Goal: Task Accomplishment & Management: Manage account settings

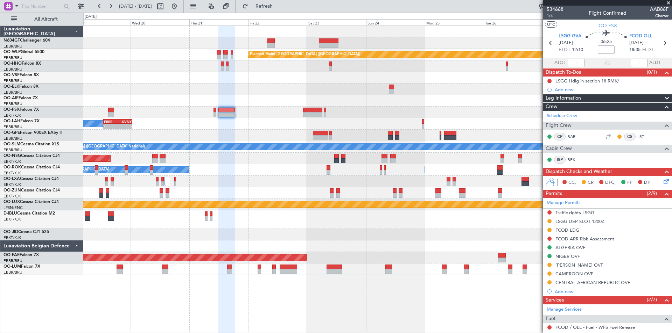
scroll to position [105, 0]
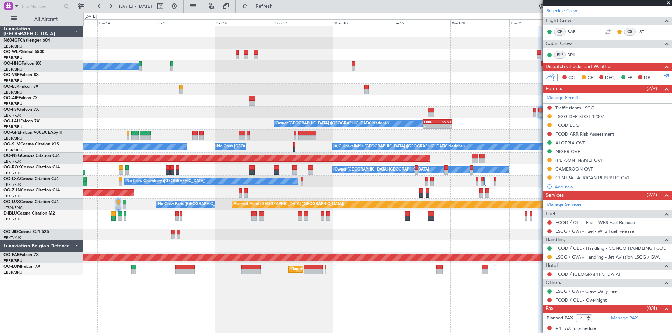
click at [514, 135] on div "Planned Maint Berlin (Brandenburg) A/C Unavailable Geneva (Cointrin) Owner Brus…" at bounding box center [377, 150] width 588 height 249
click at [273, 3] on button "Refresh" at bounding box center [260, 6] width 42 height 11
click at [364, 179] on div "No Crew Chambery ([GEOGRAPHIC_DATA])" at bounding box center [377, 182] width 588 height 12
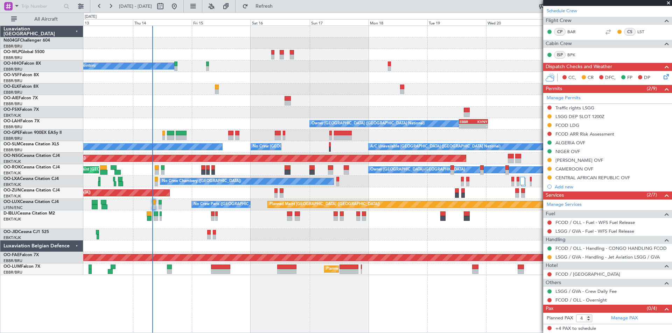
click at [331, 119] on div "Planned Maint Berlin (Brandenburg) A/C Unavailable Geneva (Cointrin) Owner Brus…" at bounding box center [377, 150] width 588 height 249
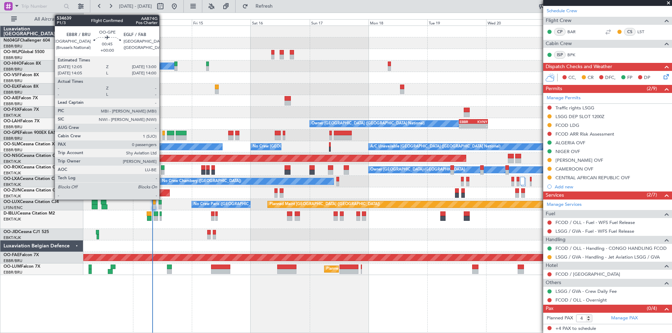
click at [162, 139] on div at bounding box center [163, 137] width 2 height 5
type input "0"
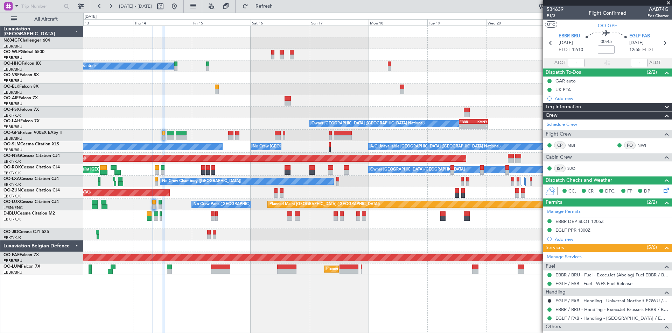
scroll to position [44, 0]
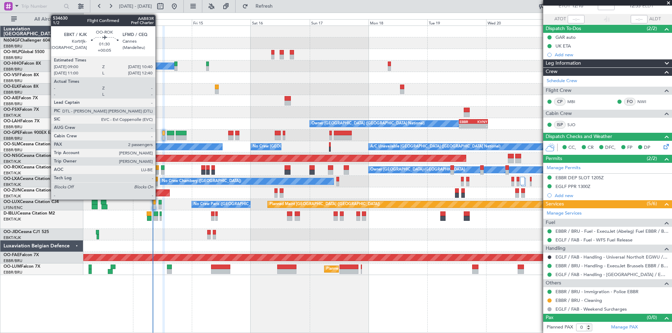
click at [159, 171] on div at bounding box center [157, 172] width 4 height 5
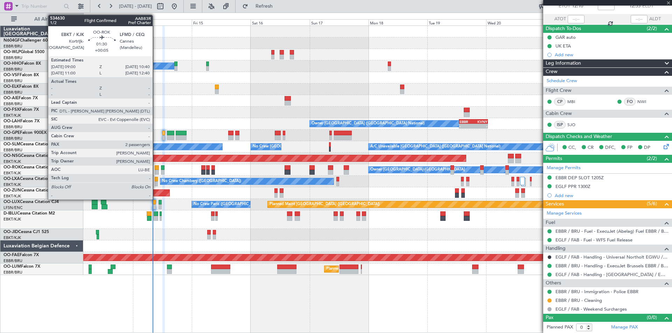
type input "+00:05"
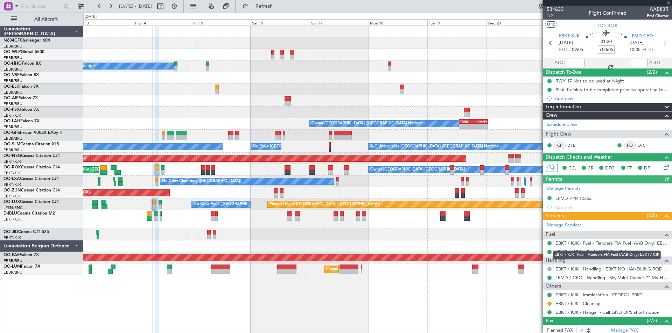
scroll to position [35, 0]
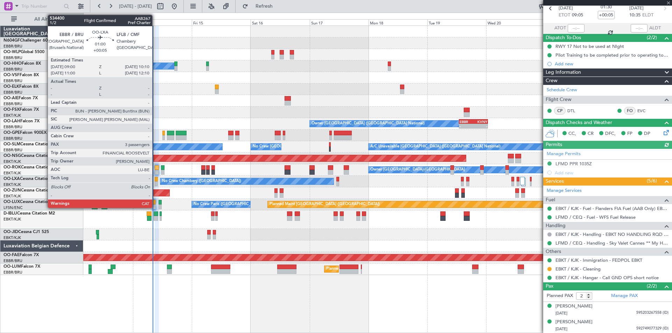
click at [155, 182] on div at bounding box center [156, 184] width 3 height 5
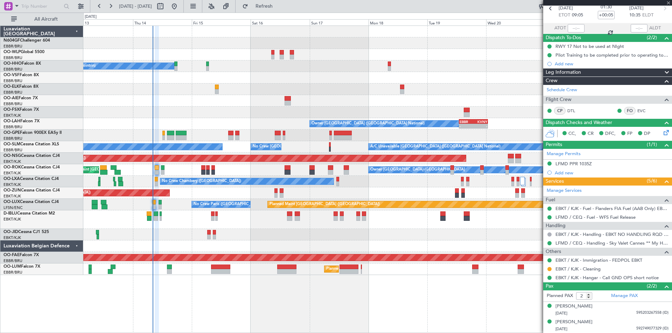
type input "3"
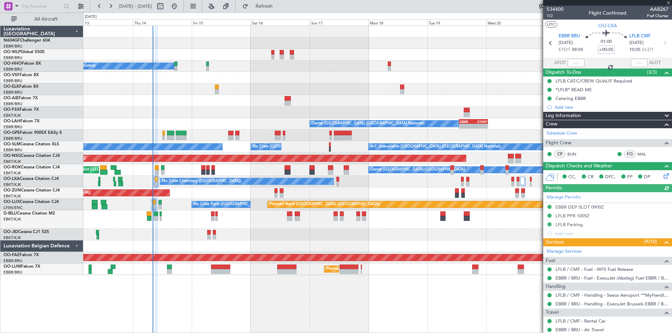
scroll to position [127, 0]
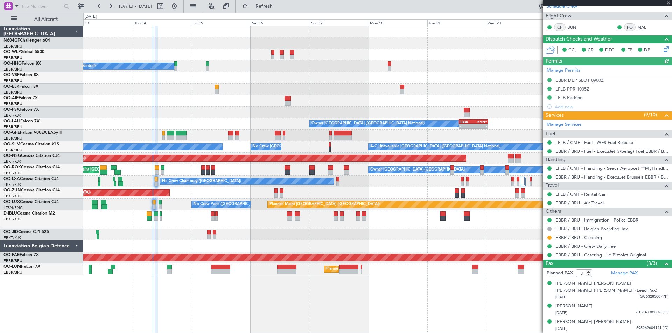
click at [152, 204] on div "Planned Maint Paris (Le Bourget) No Crew Paris (Le Bourget)" at bounding box center [377, 205] width 588 height 12
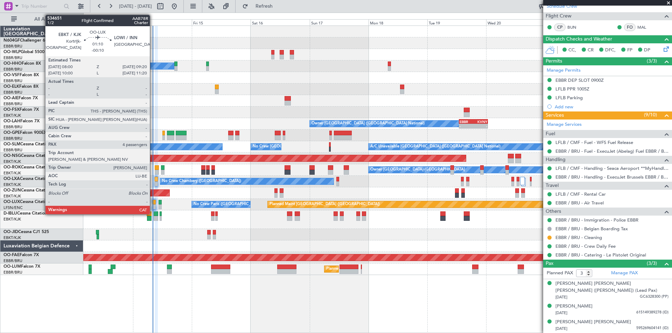
click at [153, 206] on div at bounding box center [153, 207] width 3 height 5
type input "-00:10"
type input "4"
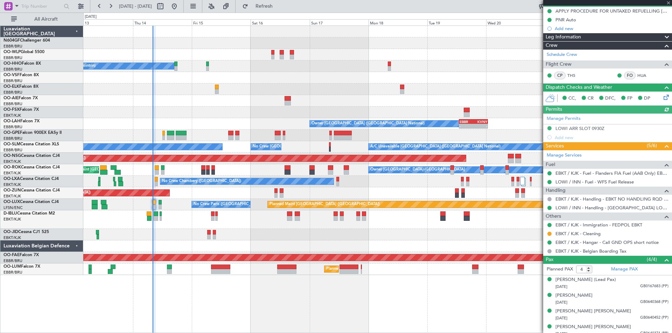
scroll to position [75, 0]
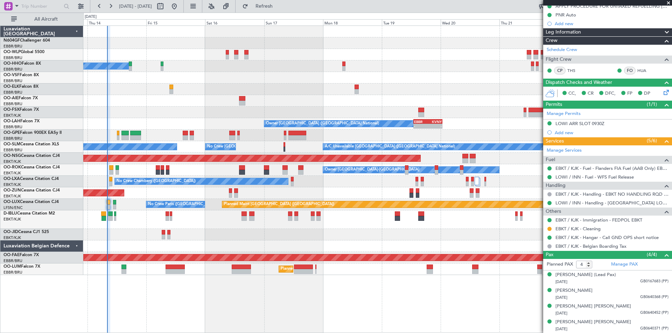
click at [152, 246] on div "Planned Maint Berlin (Brandenburg) A/C Unavailable Geneva (Cointrin) Owner Brus…" at bounding box center [377, 150] width 588 height 249
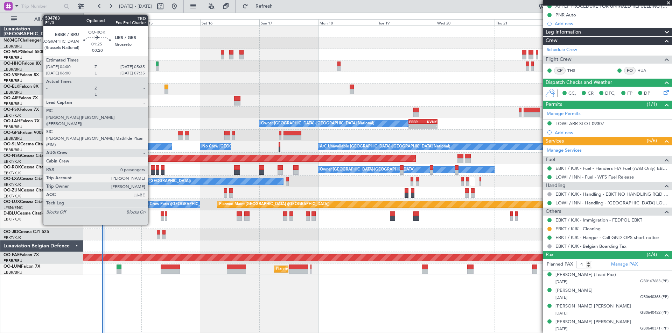
click at [151, 170] on div at bounding box center [153, 172] width 4 height 5
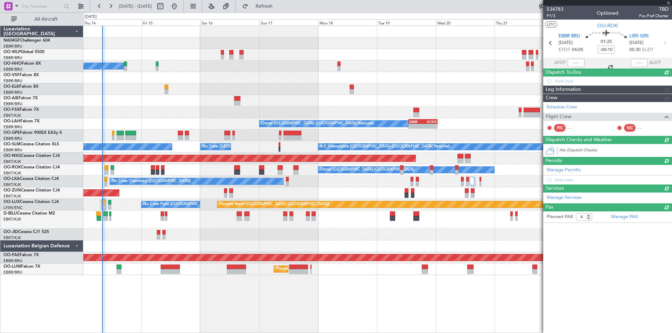
type input "-00:20"
type input "0"
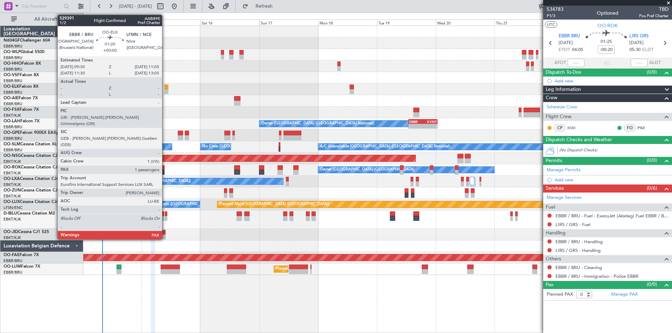
click at [165, 93] on div at bounding box center [166, 91] width 4 height 5
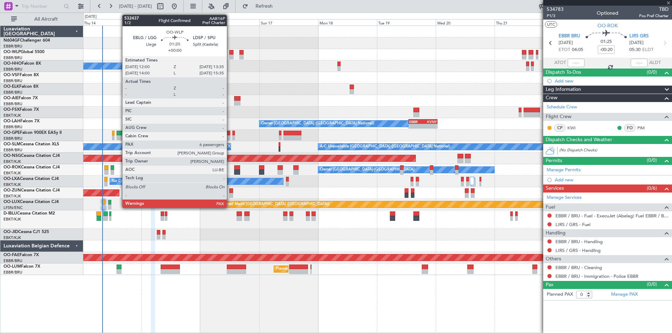
click at [230, 56] on div at bounding box center [231, 57] width 4 height 5
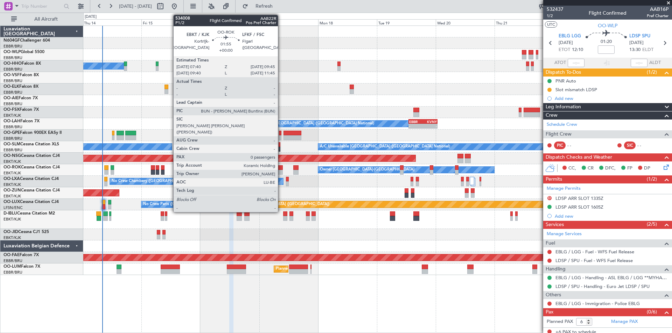
click at [281, 170] on div at bounding box center [279, 168] width 5 height 5
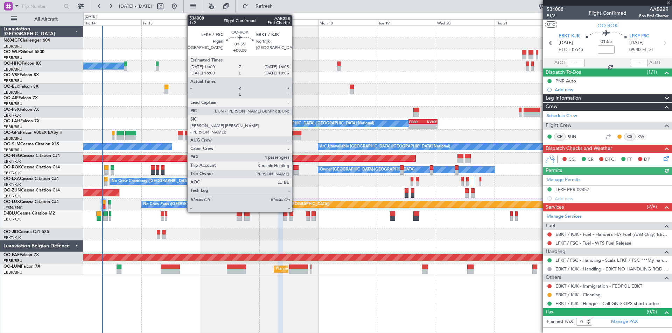
click at [295, 171] on div at bounding box center [295, 172] width 5 height 5
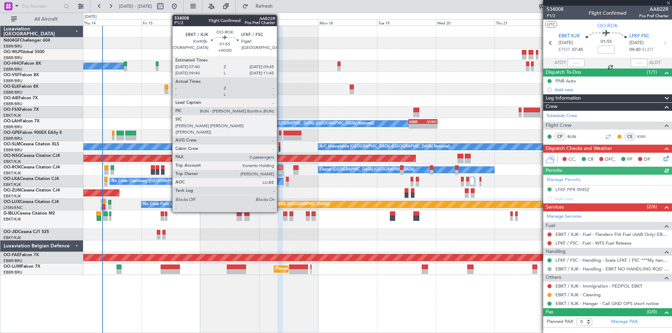
type input "4"
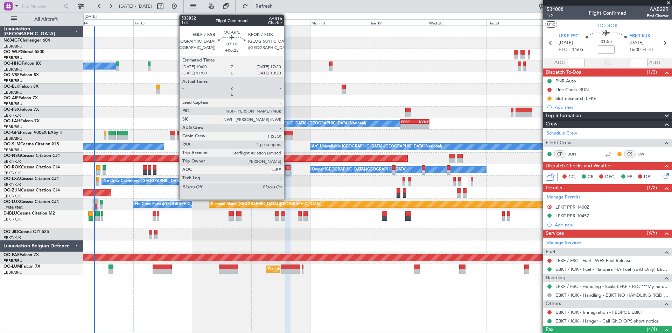
click at [287, 133] on div at bounding box center [284, 133] width 18 height 5
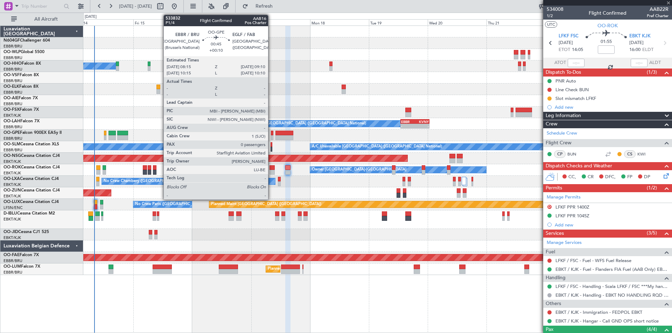
click at [271, 138] on div at bounding box center [272, 137] width 2 height 5
type input "+00:25"
type input "1"
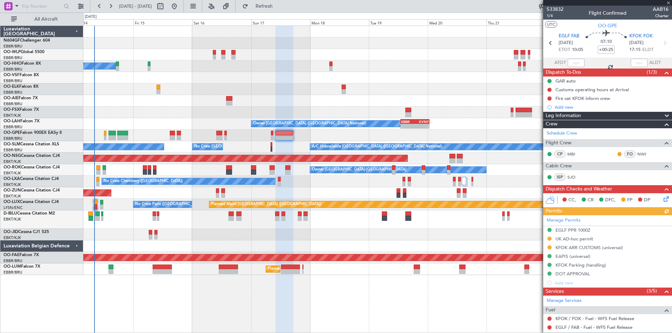
type input "+00:10"
type input "0"
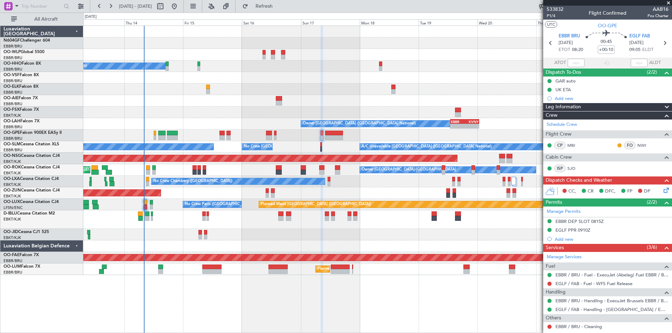
click at [199, 137] on div "Planned Maint Berlin (Brandenburg) A/C Unavailable Geneva (Cointrin) Owner Brus…" at bounding box center [377, 150] width 588 height 249
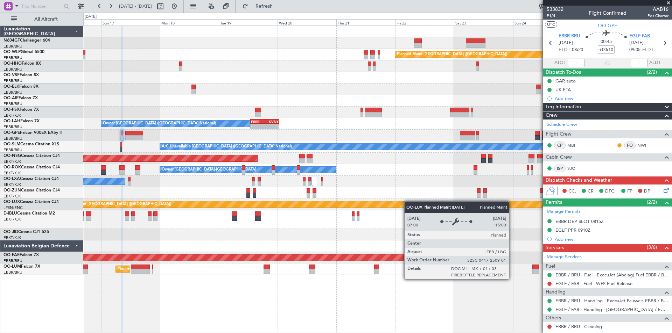
click at [230, 206] on div "Planned Maint Berlin (Brandenburg) A/C Unavailable Geneva (Cointrin) Owner Brus…" at bounding box center [377, 150] width 588 height 249
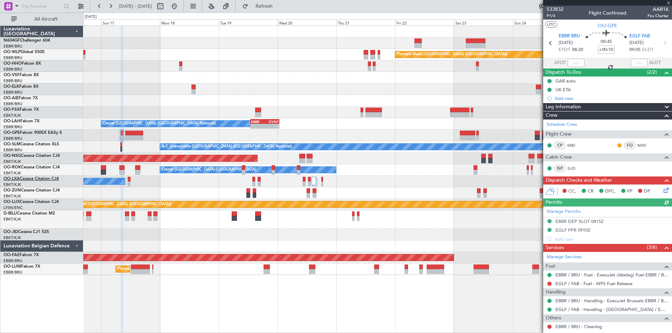
click at [24, 180] on link "OO-LXA Cessna Citation CJ4" at bounding box center [30, 179] width 55 height 4
click at [281, 11] on button "Refresh" at bounding box center [260, 6] width 42 height 11
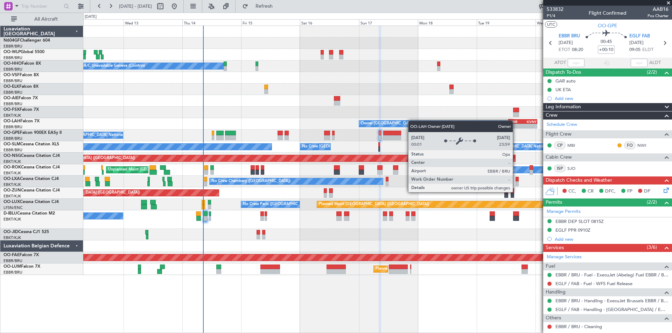
click at [413, 122] on div "Planned Maint Berlin (Brandenburg) A/C Unavailable Geneva (Cointrin) Owner Brus…" at bounding box center [377, 150] width 588 height 249
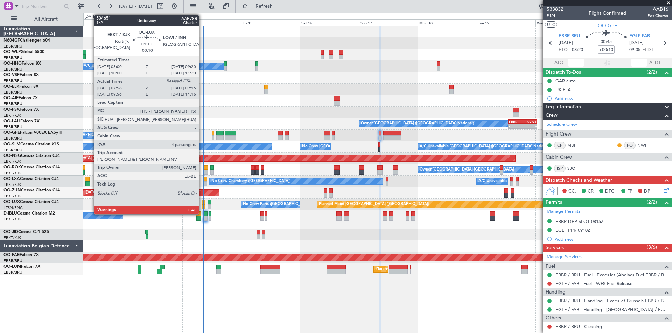
click at [202, 204] on div at bounding box center [203, 202] width 3 height 5
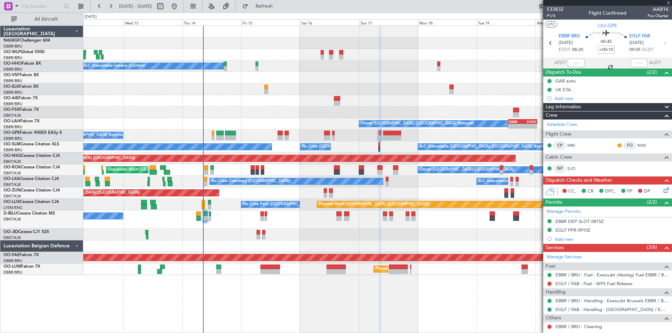
type input "-00:10"
type input "08:01"
type input "4"
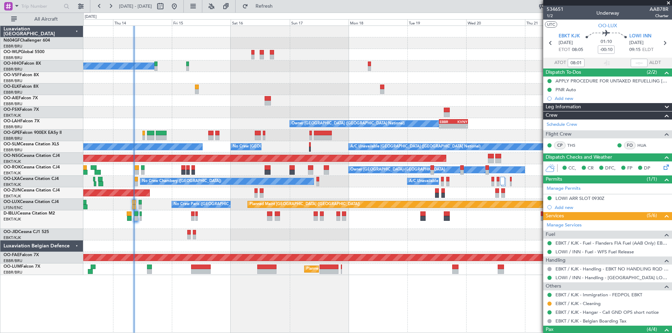
click at [228, 217] on div "Planned Maint Berlin (Brandenburg) A/C Unavailable Geneva (Cointrin) Owner Brus…" at bounding box center [377, 150] width 588 height 249
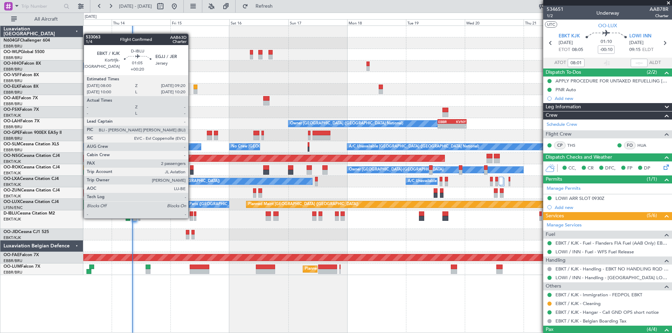
click at [191, 218] on div at bounding box center [191, 218] width 3 height 5
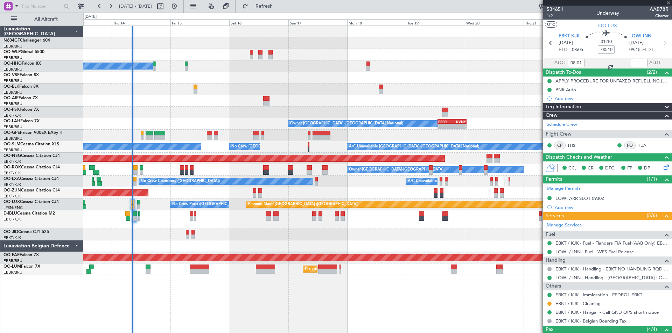
type input "+00:20"
type input "2"
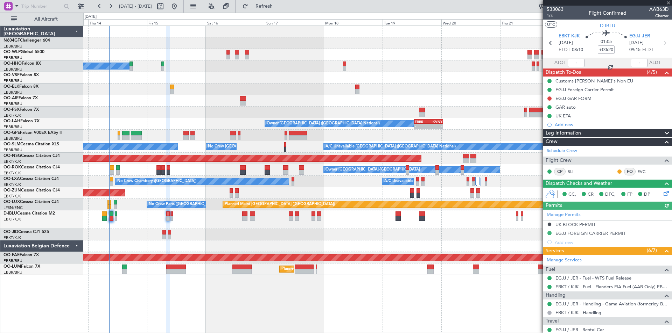
click at [169, 223] on div "No Crew [GEOGRAPHIC_DATA] ([GEOGRAPHIC_DATA] National)" at bounding box center [377, 220] width 588 height 19
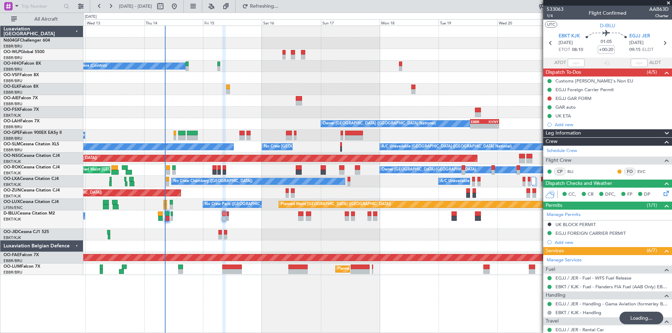
click at [246, 224] on div "Planned Maint Berlin (Brandenburg) A/C Unavailable Geneva (Cointrin) Owner Brus…" at bounding box center [377, 150] width 588 height 249
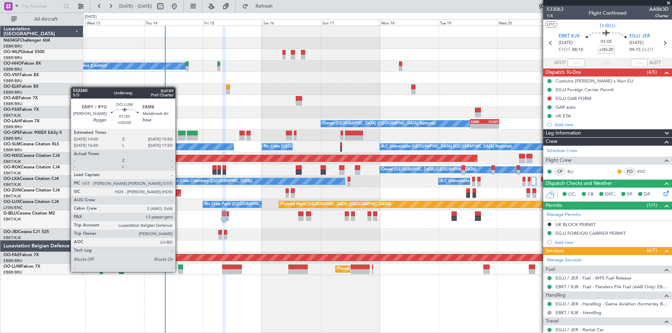
click at [178, 272] on div at bounding box center [180, 271] width 5 height 5
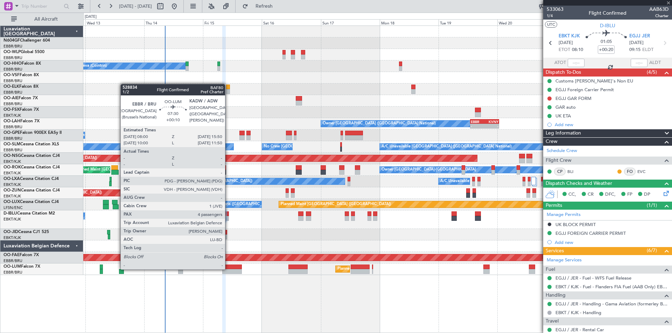
type input "13"
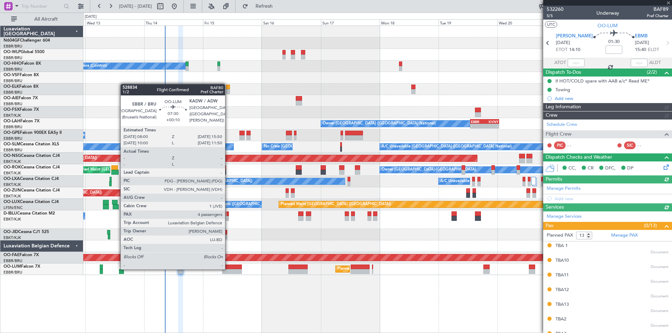
click at [228, 269] on div at bounding box center [231, 267] width 19 height 5
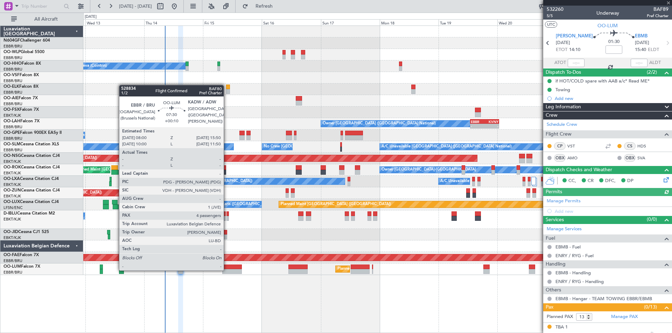
type input "+00:10"
type input "4"
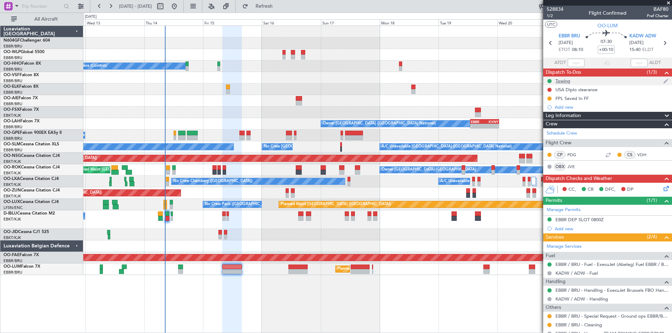
click at [560, 80] on div "Towing" at bounding box center [562, 81] width 15 height 6
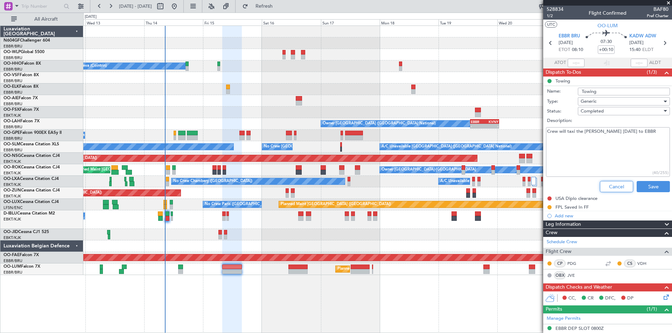
drag, startPoint x: 607, startPoint y: 189, endPoint x: 579, endPoint y: 191, distance: 27.7
click at [607, 189] on button "Cancel" at bounding box center [616, 186] width 33 height 11
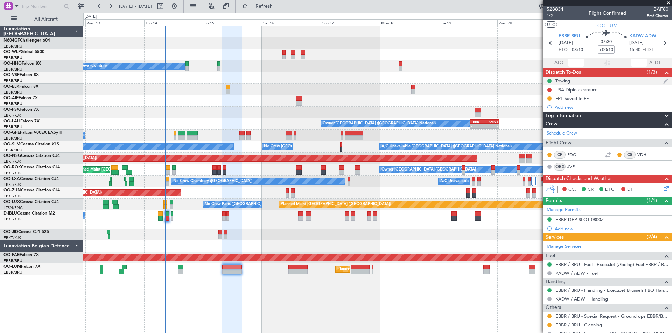
click at [563, 80] on div "Towing" at bounding box center [562, 81] width 15 height 6
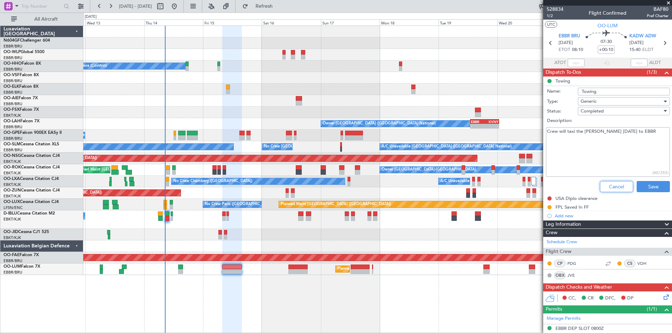
click at [605, 188] on button "Cancel" at bounding box center [616, 186] width 33 height 11
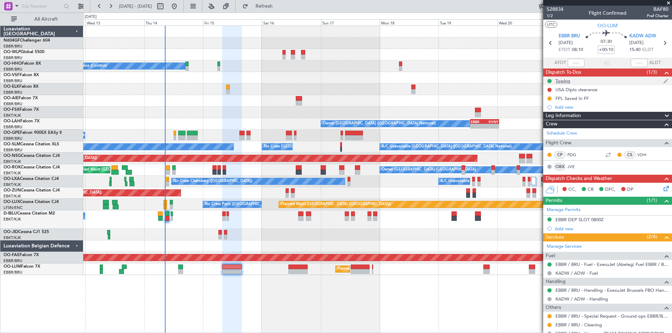
click at [566, 83] on div "Towing" at bounding box center [562, 81] width 15 height 6
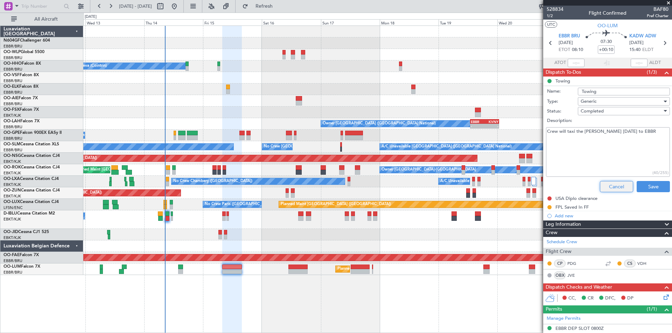
click at [608, 186] on button "Cancel" at bounding box center [616, 186] width 33 height 11
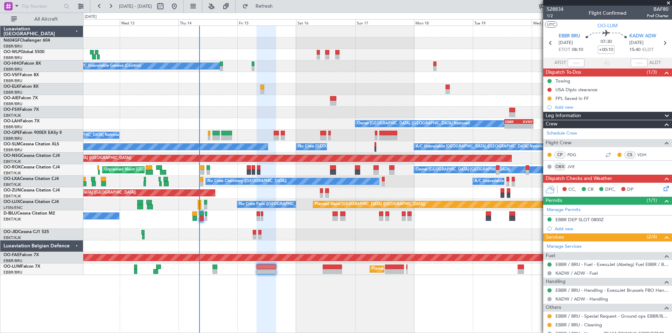
click at [319, 240] on div at bounding box center [377, 235] width 588 height 12
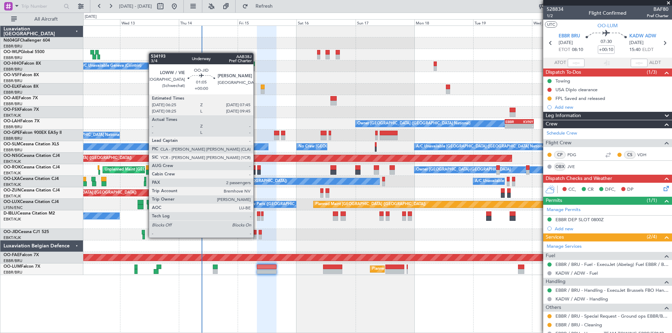
click at [256, 237] on div at bounding box center [254, 237] width 3 height 5
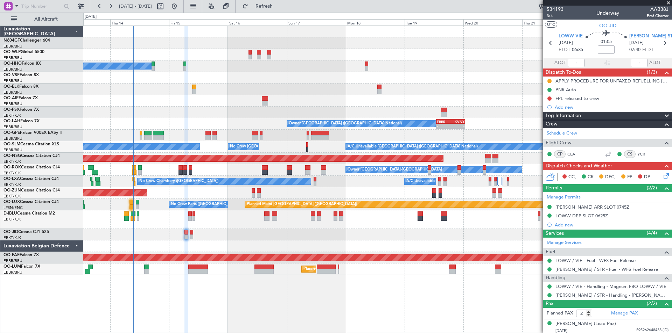
click at [257, 170] on div "Owner Kortrijk-Wevelgem Unplanned Maint Kortrijk-Wevelgem Owner Kortrijk-Wevelg…" at bounding box center [377, 170] width 588 height 12
click at [637, 37] on span "[PERSON_NAME] STR" at bounding box center [652, 36] width 46 height 7
click at [575, 217] on div "LOWW DEP SLOT 0625Z" at bounding box center [581, 216] width 52 height 6
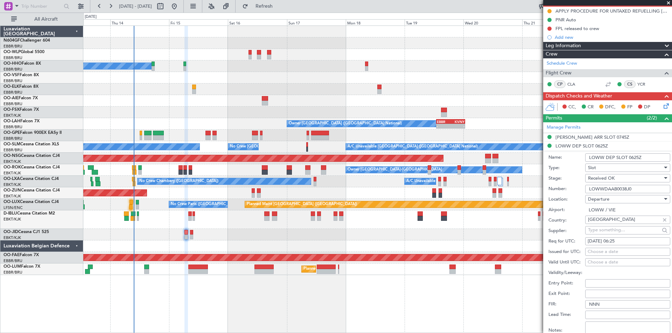
scroll to position [105, 0]
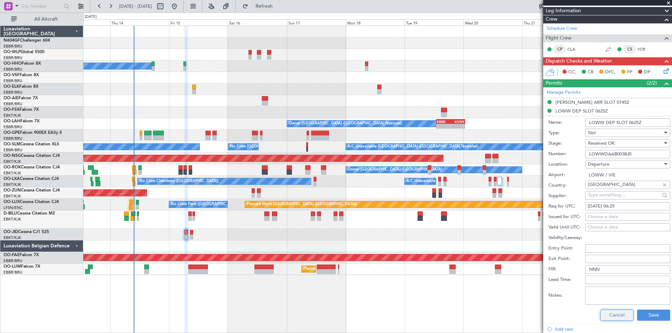
click at [616, 318] on button "Cancel" at bounding box center [616, 315] width 33 height 11
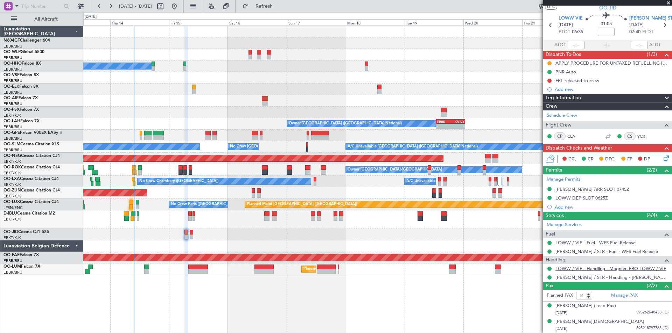
scroll to position [17, 0]
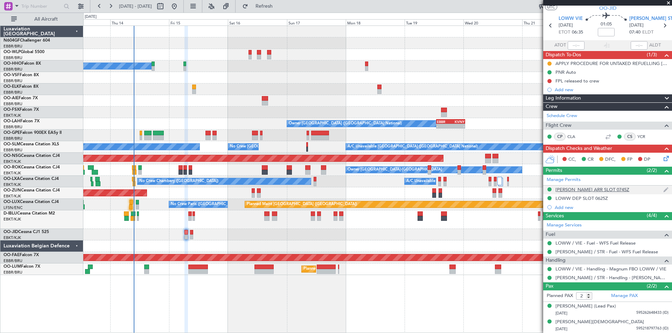
click at [571, 191] on div "[PERSON_NAME] ARR SLOT 0745Z" at bounding box center [592, 190] width 74 height 6
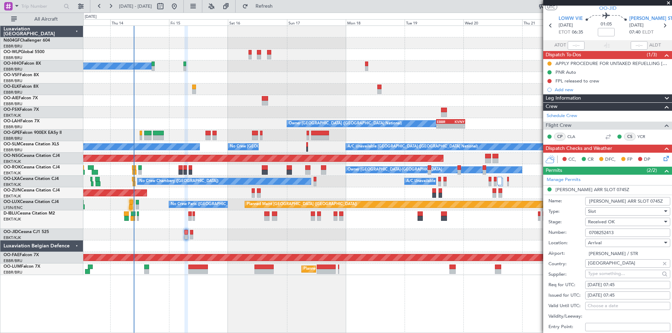
scroll to position [105, 0]
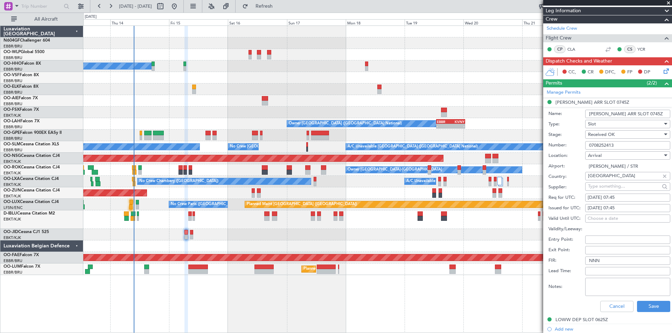
click at [609, 312] on div "Cancel Save" at bounding box center [609, 307] width 122 height 18
click at [609, 302] on button "Cancel" at bounding box center [616, 306] width 33 height 11
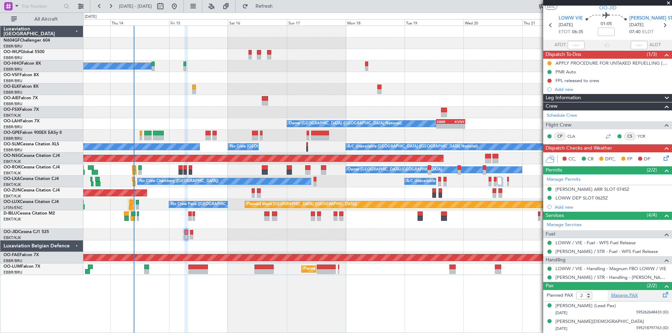
scroll to position [17, 0]
click at [662, 157] on icon at bounding box center [665, 158] width 6 height 6
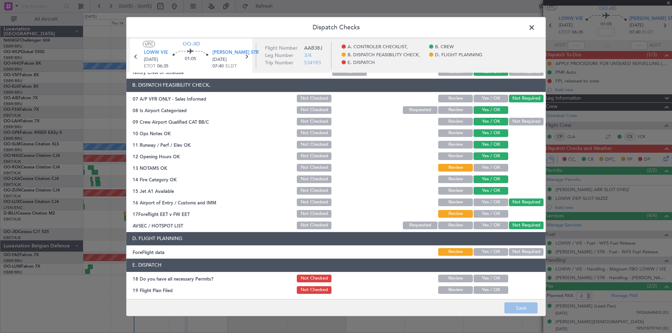
scroll to position [130, 0]
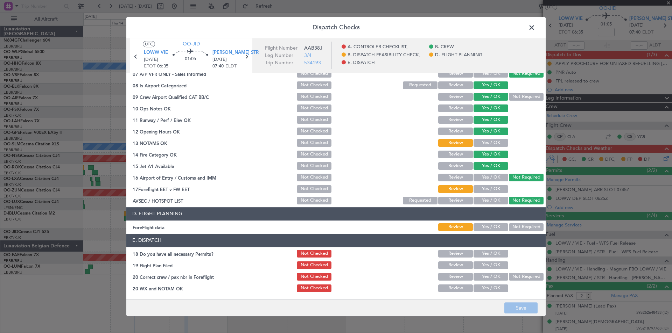
click at [535, 26] on span at bounding box center [535, 29] width 0 height 14
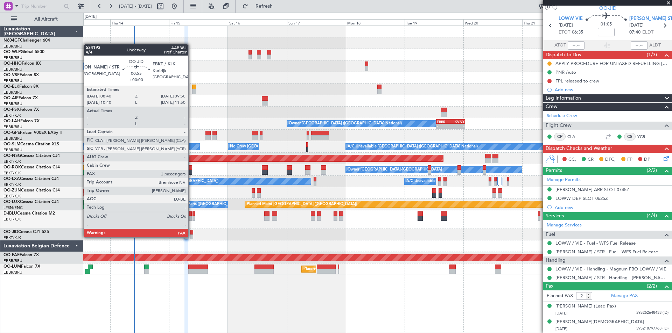
click at [191, 237] on div at bounding box center [191, 237] width 3 height 5
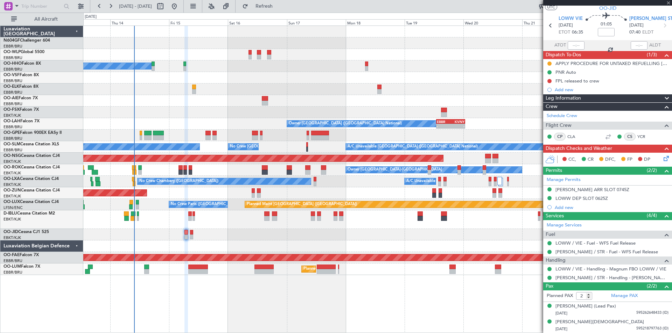
type input "4"
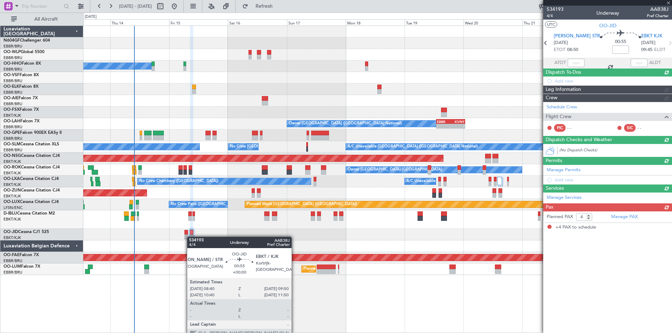
scroll to position [0, 0]
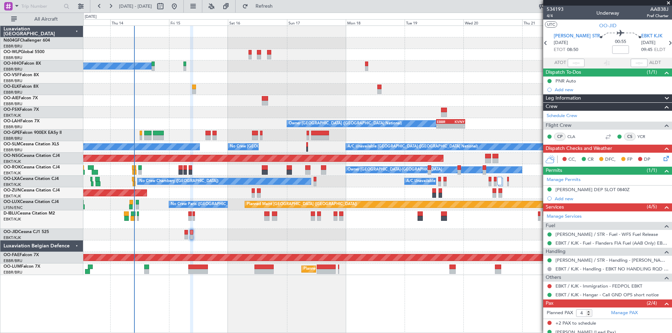
click at [662, 160] on icon at bounding box center [665, 158] width 6 height 6
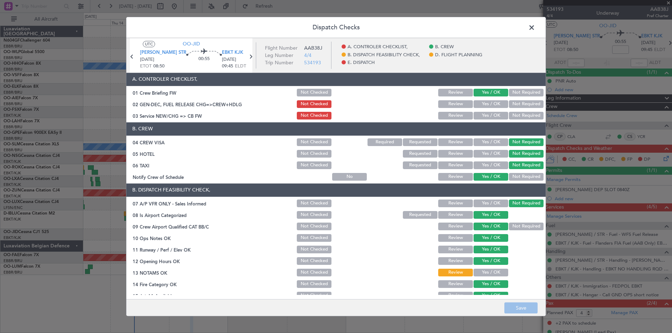
scroll to position [130, 0]
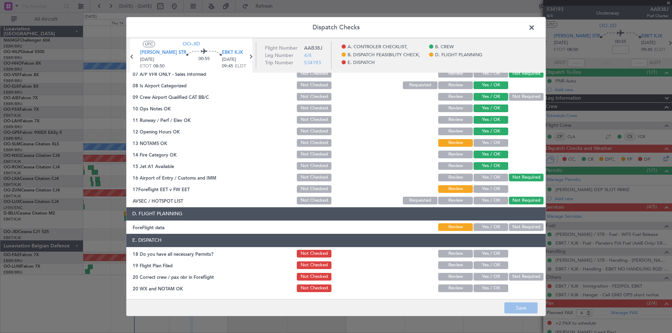
click at [535, 32] on span at bounding box center [535, 29] width 0 height 14
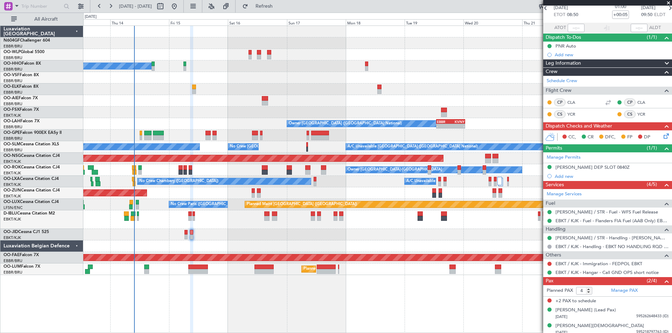
scroll to position [0, 0]
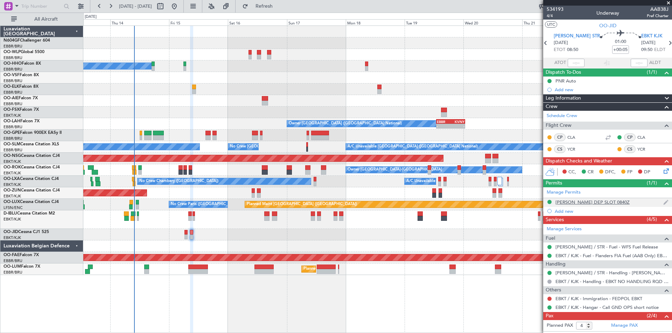
click at [580, 200] on div "EDDS DEP SLOT 0840Z" at bounding box center [592, 202] width 74 height 6
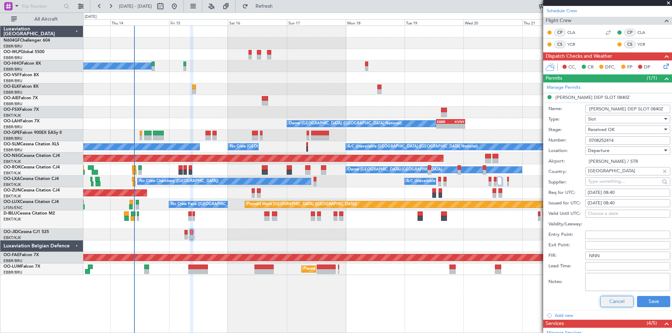
click at [615, 304] on button "Cancel" at bounding box center [616, 301] width 33 height 11
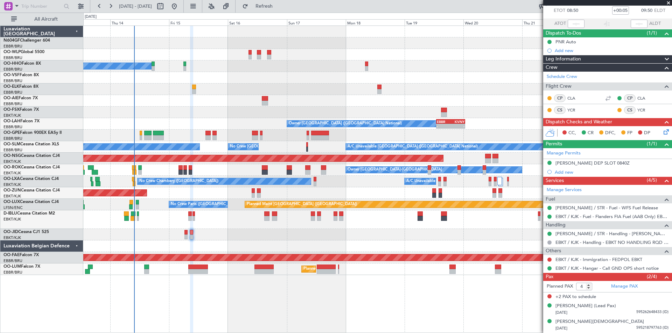
scroll to position [39, 0]
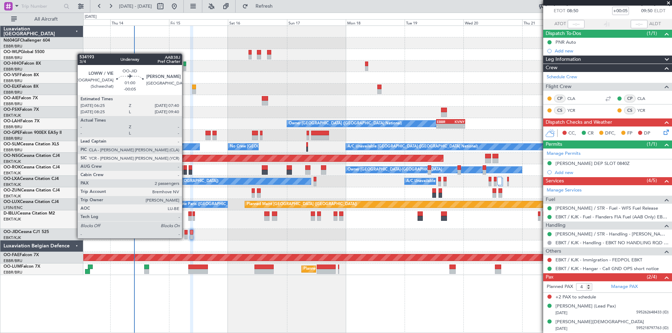
click at [185, 238] on div at bounding box center [185, 237] width 3 height 5
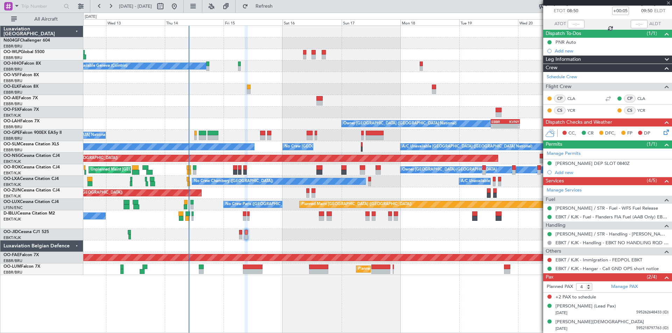
click at [237, 246] on div "Planned Maint Berlin (Brandenburg) A/C Unavailable Geneva (Cointrin) Owner Brus…" at bounding box center [377, 150] width 588 height 249
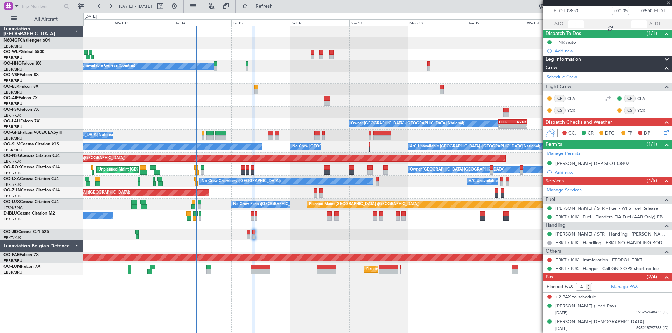
type input "-00:05"
type input "2"
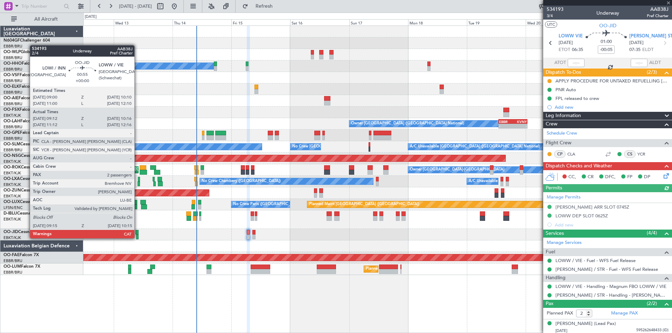
click at [138, 238] on div at bounding box center [137, 237] width 3 height 5
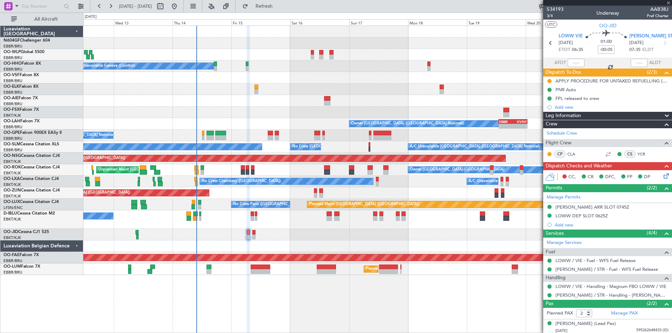
type input "09:22"
type input "10:11"
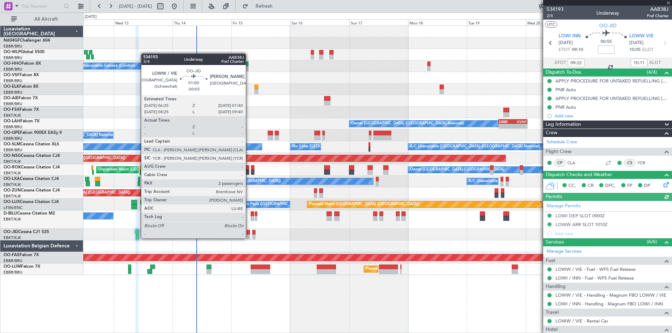
click at [249, 239] on div at bounding box center [248, 237] width 3 height 5
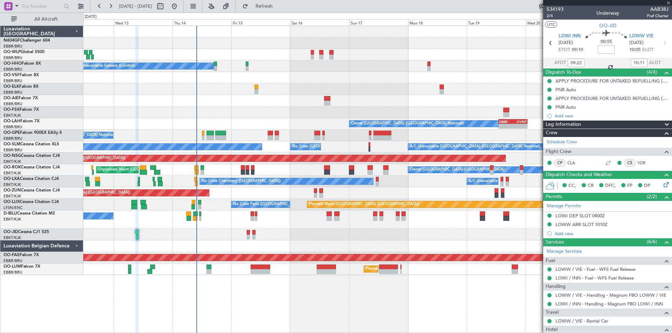
type input "-00:05"
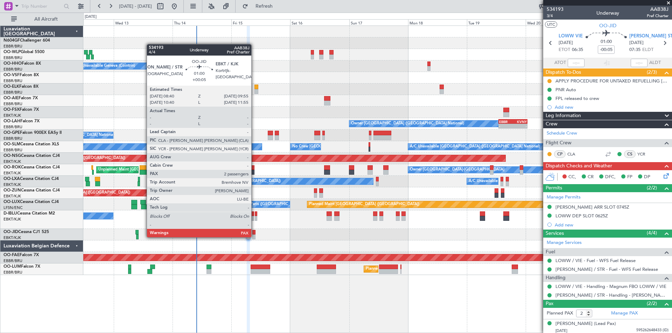
click at [254, 237] on div at bounding box center [253, 237] width 3 height 5
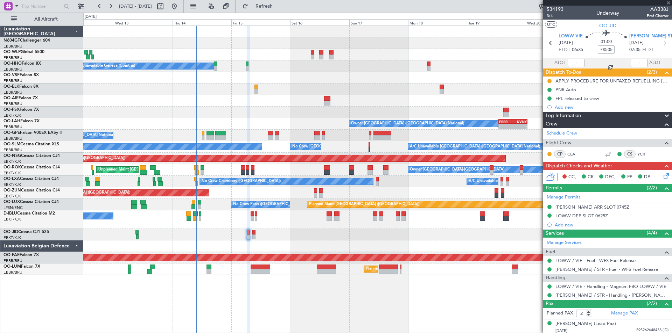
type input "+00:05"
type input "4"
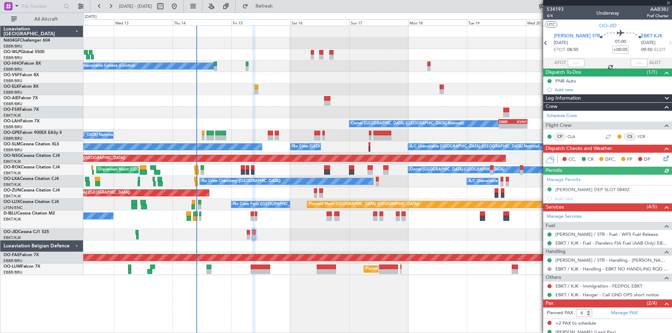
click at [662, 159] on icon at bounding box center [665, 158] width 6 height 6
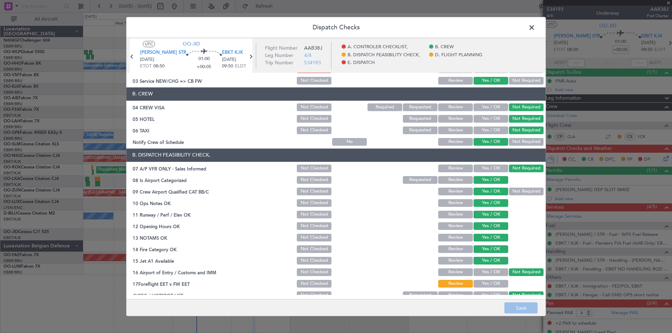
scroll to position [130, 0]
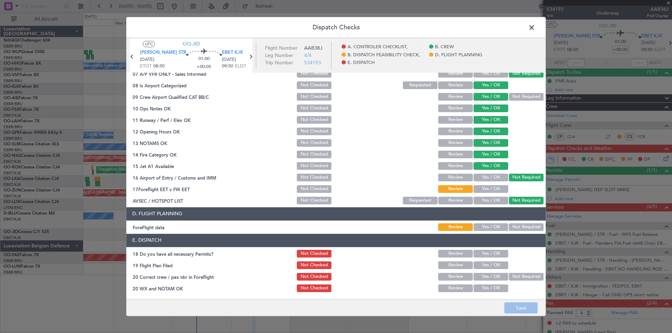
click at [535, 30] on span at bounding box center [535, 29] width 0 height 14
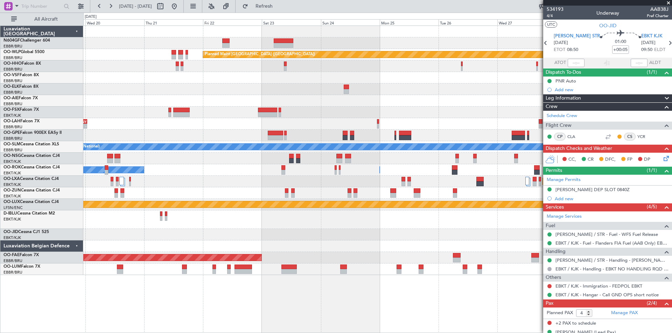
click at [2, 200] on div "Planned Maint Berlin (Brandenburg) Planned Maint London (Farnborough) EBBR 13:0…" at bounding box center [336, 173] width 672 height 321
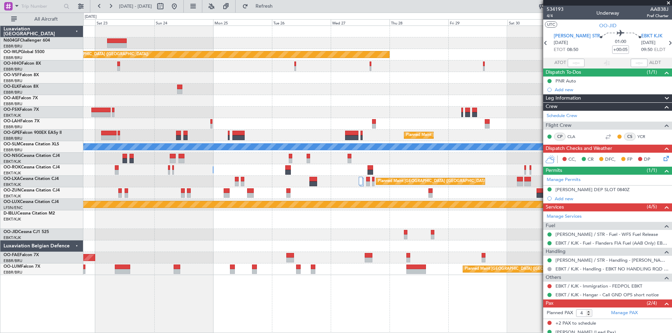
click at [4, 186] on div "Planned Maint Berlin (Brandenburg) Planned Maint London (Farnborough) Planned M…" at bounding box center [336, 173] width 672 height 321
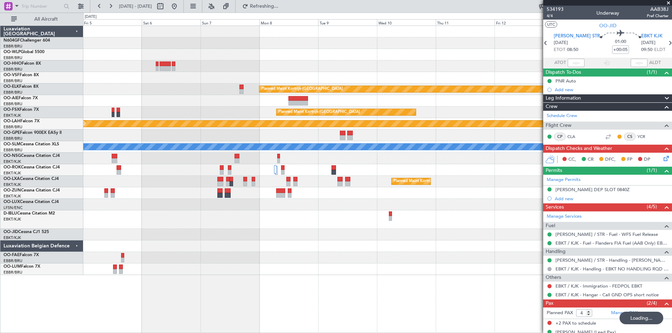
click at [0, 167] on div "Planned Maint Kortrijk-Wevelgem Planned Maint Kortrijk-Wevelgem Planned Maint A…" at bounding box center [336, 173] width 672 height 321
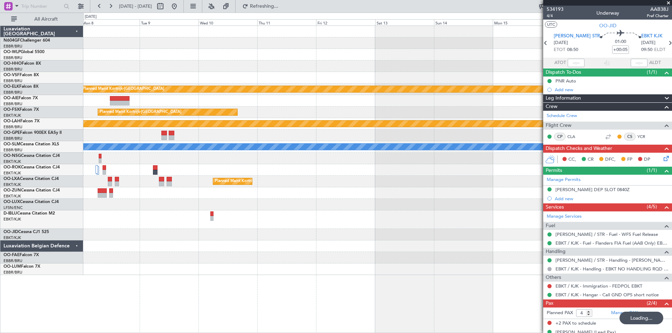
click at [22, 195] on div "Planned Maint Kortrijk-Wevelgem Planned Maint Kortrijk-Wevelgem Planned Maint A…" at bounding box center [336, 173] width 672 height 321
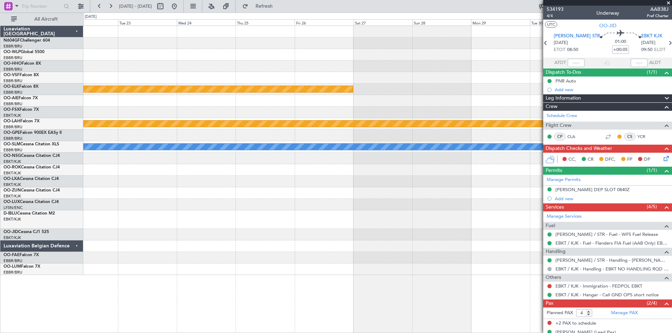
click at [0, 180] on div "Planned Maint Kortrijk-Wevelgem Planned Maint Alton-st Louis (St Louis Regl) A/…" at bounding box center [336, 173] width 672 height 321
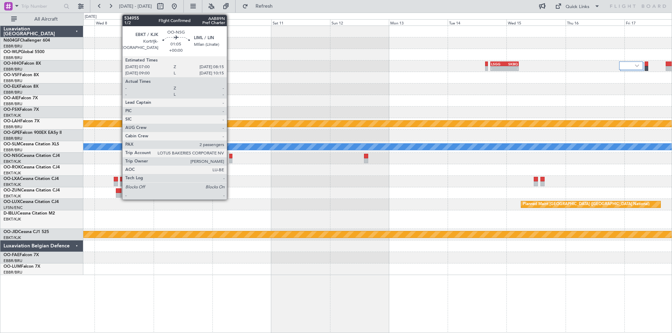
click at [230, 159] on div at bounding box center [230, 161] width 3 height 5
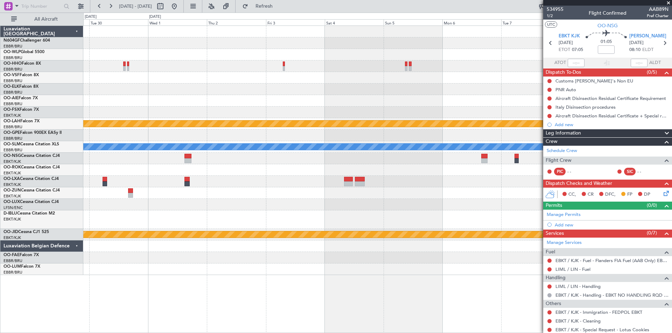
click at [670, 160] on fb-app "07 Oct 2025 - 17 Oct 2025 Refresh Quick Links All Aircraft Planned Maint Alton-…" at bounding box center [336, 169] width 672 height 328
click at [180, 8] on button at bounding box center [174, 6] width 11 height 11
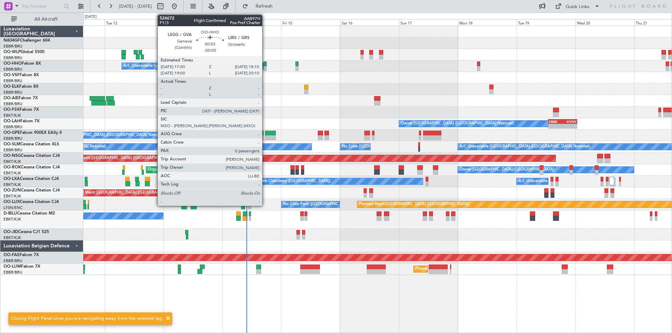
click at [265, 66] on div at bounding box center [264, 68] width 3 height 5
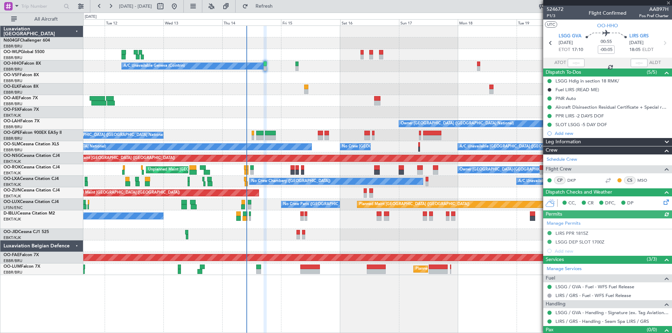
click at [478, 68] on div "A/C Unavailable Geneva (Cointrin)" at bounding box center [377, 67] width 588 height 12
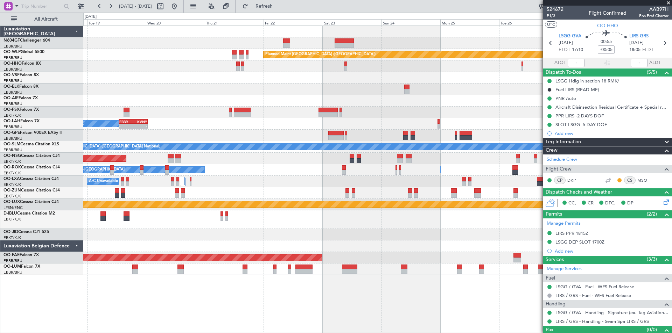
click at [3, 135] on div "Planned Maint Berlin (Brandenburg) Owner Brussels (Brussels National) - - EBBR …" at bounding box center [336, 173] width 672 height 321
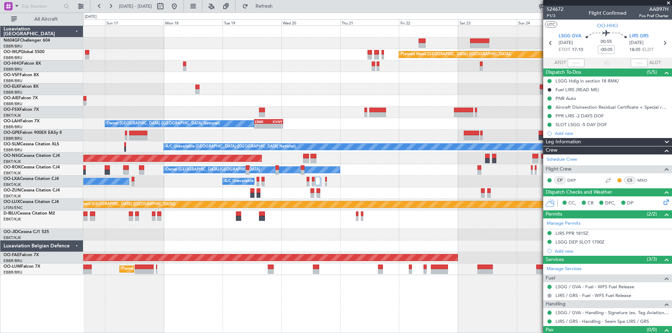
click at [477, 159] on div "Planned Maint Berlin (Brandenburg) A/C Unavailable Geneva (Cointrin) Owner Brus…" at bounding box center [377, 150] width 588 height 249
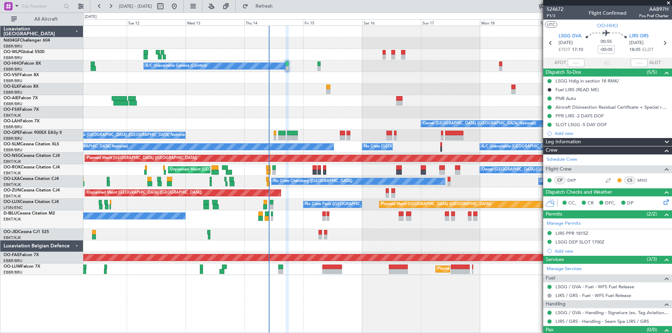
click at [552, 122] on fb-app "16 Aug 2025 - 26 Aug 2025 Refresh Quick Links All Aircraft Planned Maint Berlin…" at bounding box center [336, 169] width 672 height 328
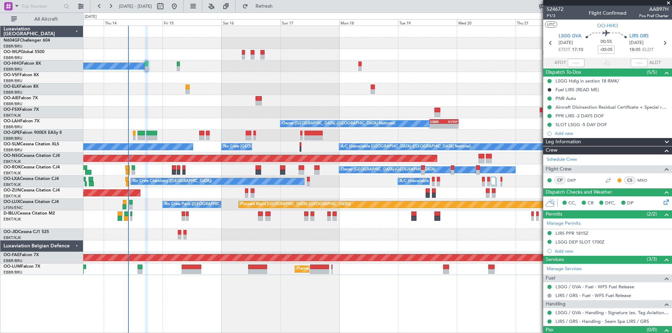
click at [361, 76] on div at bounding box center [377, 78] width 588 height 12
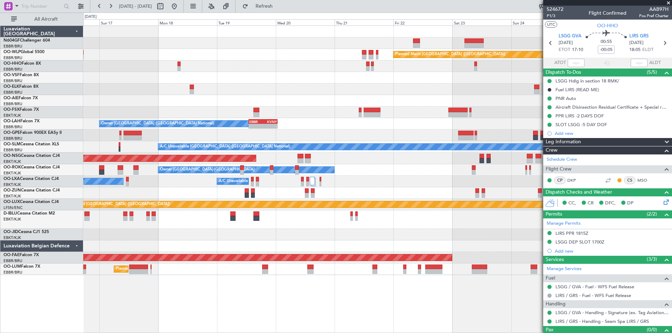
click at [215, 57] on div "Planned Maint Berlin (Brandenburg) A/C Unavailable Geneva (Cointrin) Owner Brus…" at bounding box center [377, 150] width 588 height 249
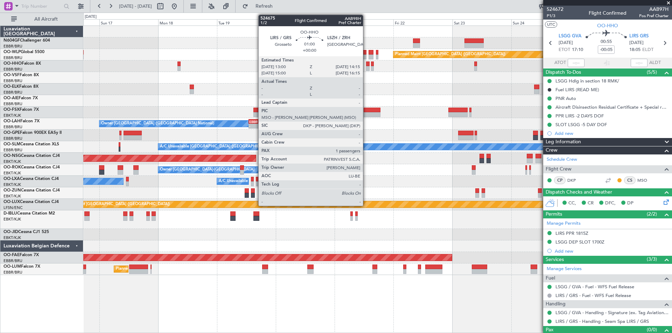
click at [366, 68] on div at bounding box center [367, 68] width 3 height 5
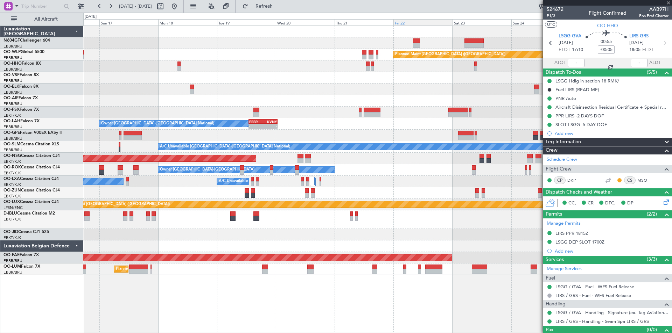
type input "1"
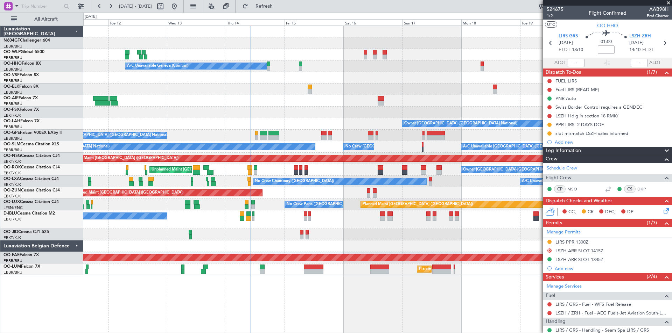
click at [452, 145] on div "Planned Maint Berlin (Brandenburg) A/C Unavailable Geneva (Cointrin) Owner Brus…" at bounding box center [377, 150] width 588 height 249
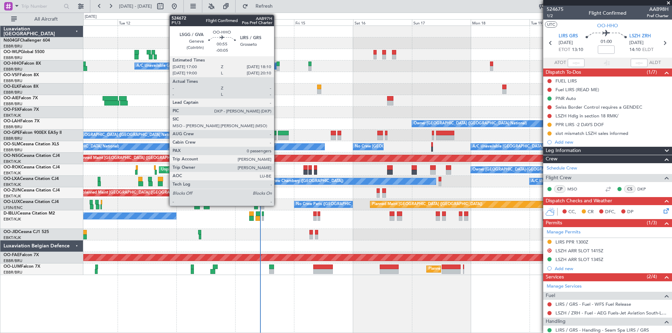
click at [277, 65] on div at bounding box center [277, 64] width 3 height 5
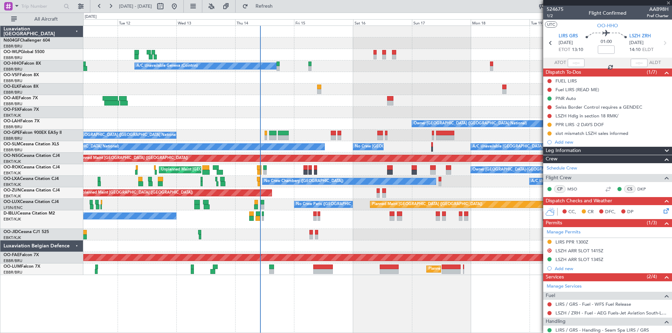
type input "-00:05"
type input "0"
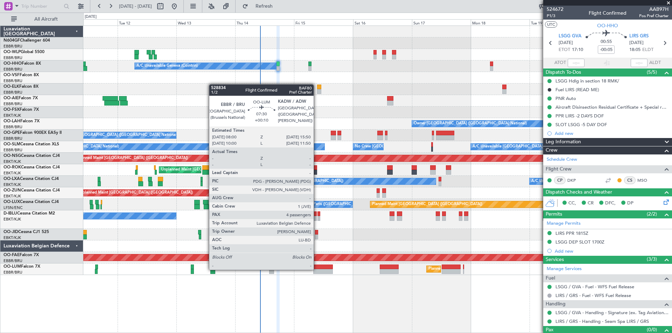
click at [317, 269] on div at bounding box center [322, 271] width 19 height 5
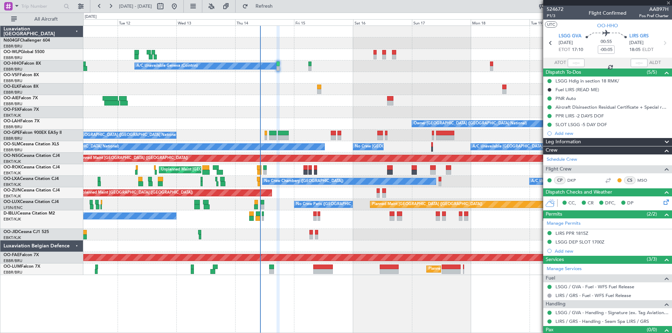
type input "+00:10"
type input "4"
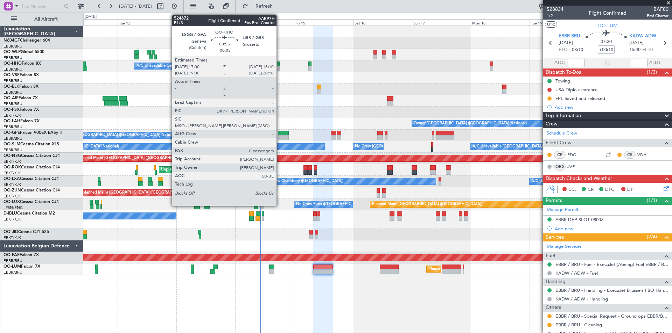
click at [280, 68] on div at bounding box center [277, 68] width 3 height 5
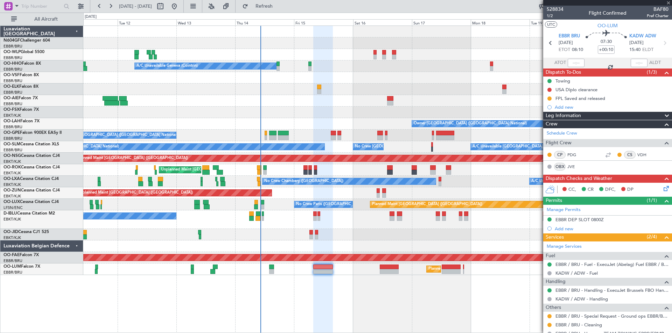
type input "-00:05"
type input "0"
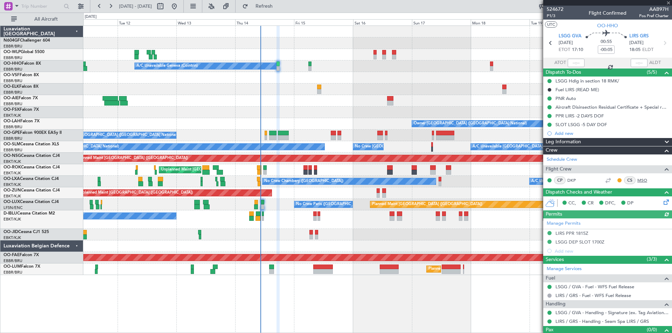
click at [639, 181] on link "MSO" at bounding box center [645, 180] width 16 height 6
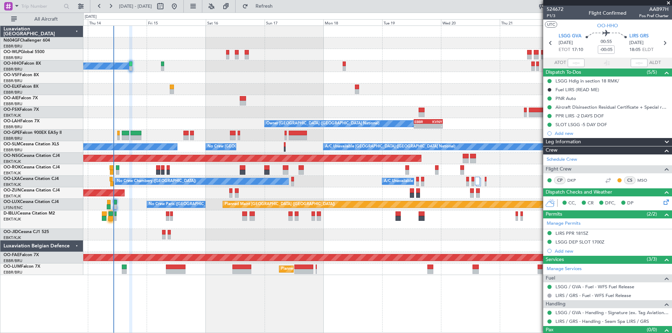
click at [129, 85] on div "Planned Maint Berlin (Brandenburg) A/C Unavailable Geneva (Cointrin) Owner Brus…" at bounding box center [377, 150] width 588 height 249
click at [26, 198] on div "Planned Maint Berlin (Brandenburg) A/C Unavailable Geneva (Cointrin) Owner Brus…" at bounding box center [336, 173] width 672 height 321
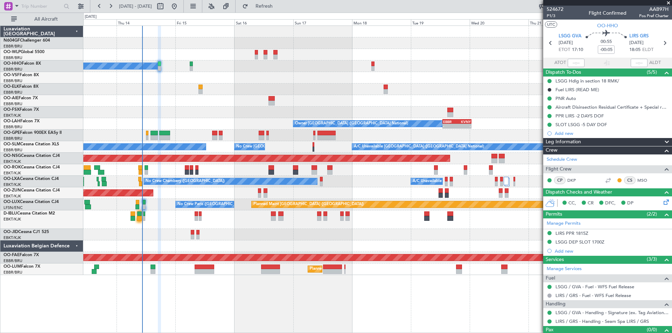
click at [543, 162] on fb-app "19 Aug 2025 - 29 Aug 2025 Refresh Quick Links All Aircraft Planned Maint Berlin…" at bounding box center [336, 169] width 672 height 328
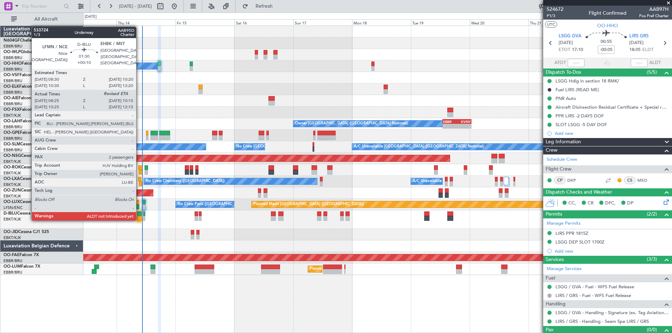
click at [140, 220] on div at bounding box center [139, 218] width 5 height 5
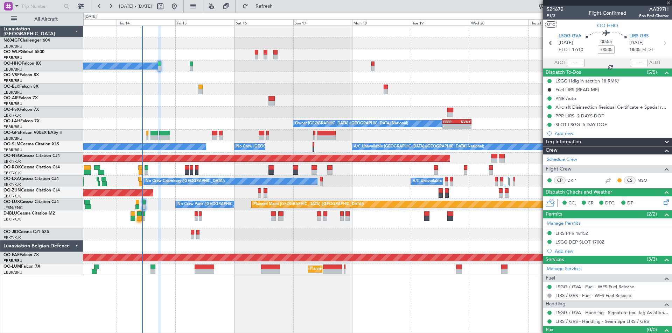
type input "+00:10"
type input "08:40"
type input "2"
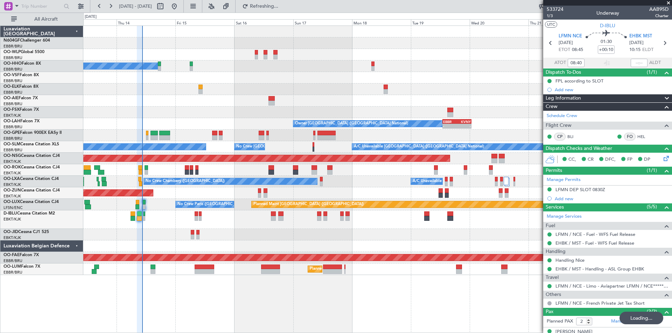
type input "10:04"
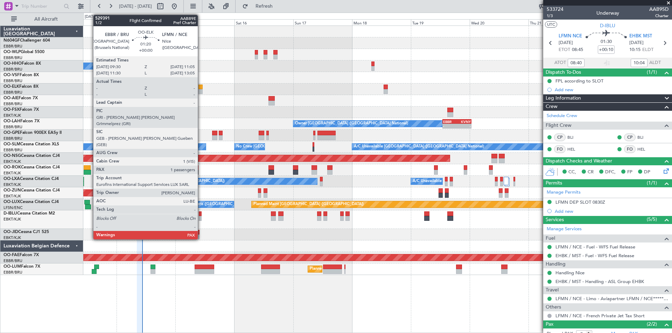
click at [201, 90] on div at bounding box center [200, 91] width 4 height 5
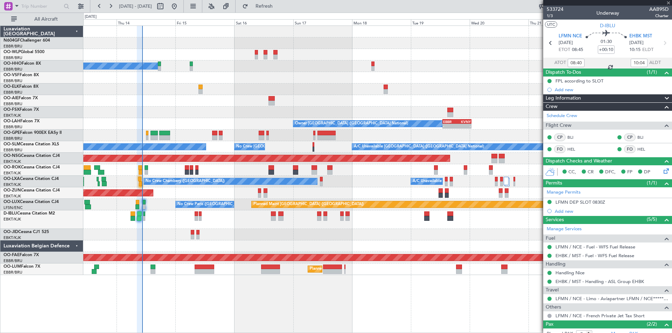
type input "1"
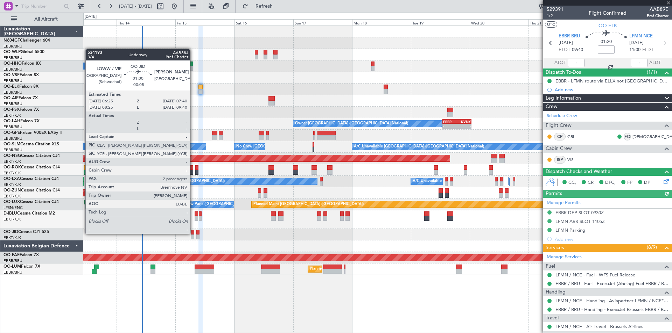
click at [193, 234] on div at bounding box center [192, 232] width 3 height 5
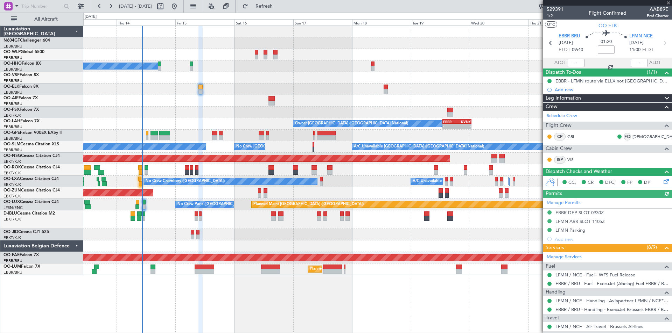
type input "-00:05"
type input "2"
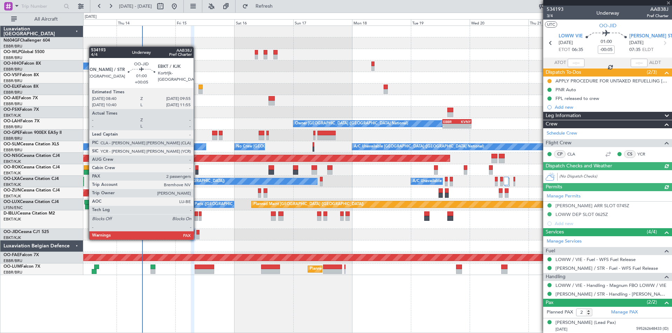
click at [197, 239] on div at bounding box center [197, 237] width 3 height 5
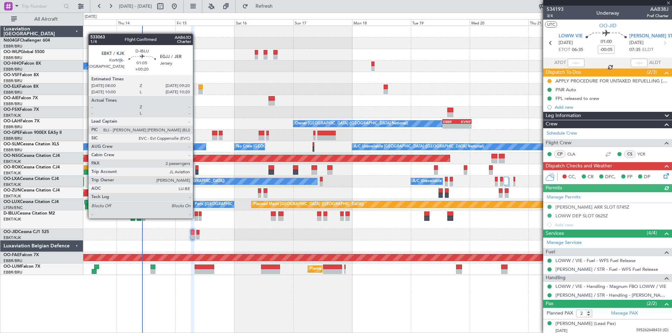
type input "+00:05"
type input "4"
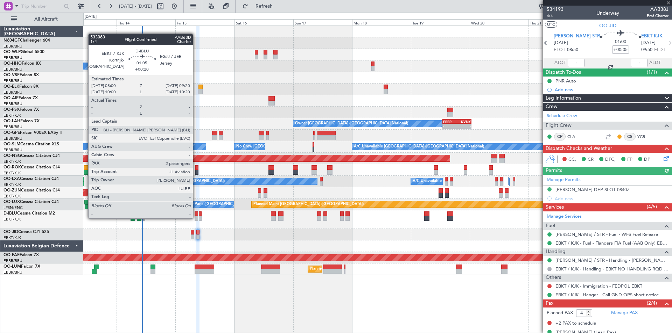
click at [196, 218] on div at bounding box center [196, 218] width 3 height 5
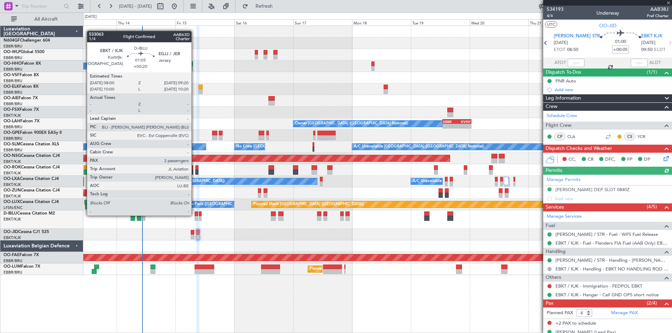
type input "+00:20"
type input "2"
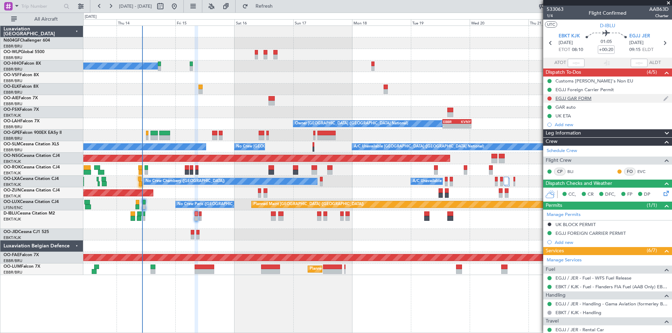
click at [567, 96] on div "EGJJ GAR FORM" at bounding box center [573, 99] width 36 height 6
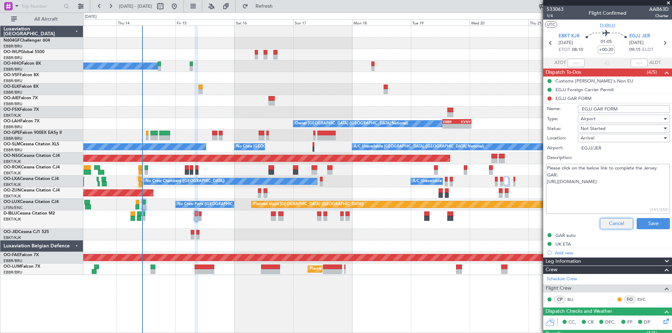
click at [610, 223] on button "Cancel" at bounding box center [616, 223] width 33 height 11
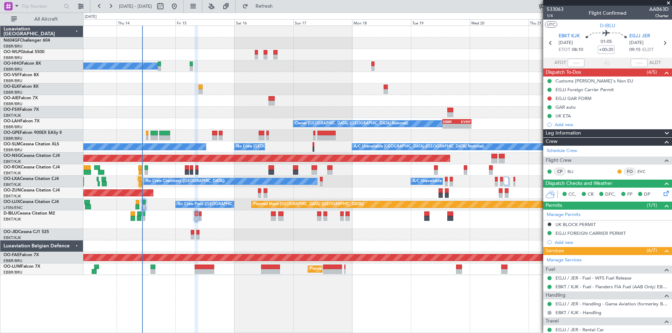
click at [559, 99] on div "EGJJ GAR FORM" at bounding box center [573, 99] width 36 height 6
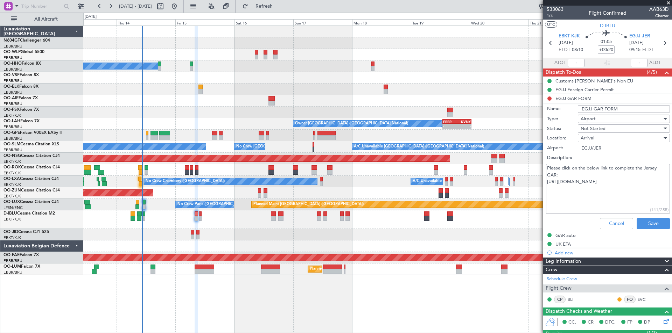
click at [628, 110] on input "EGJJ GAR FORM" at bounding box center [624, 109] width 92 height 8
click at [639, 197] on textarea "Please click on the below link to complete the Jersey GAR: https://www.gov.je/T…" at bounding box center [608, 189] width 124 height 50
click at [610, 224] on button "Cancel" at bounding box center [616, 223] width 33 height 11
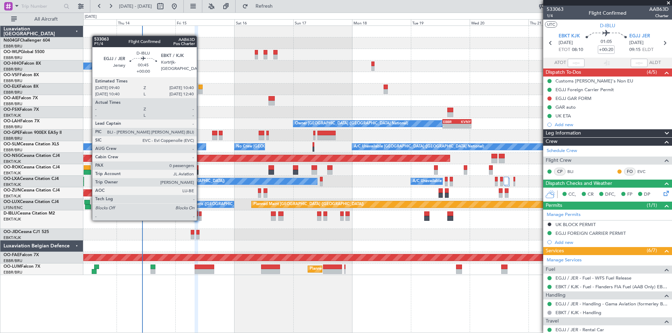
click at [200, 220] on div at bounding box center [200, 218] width 3 height 5
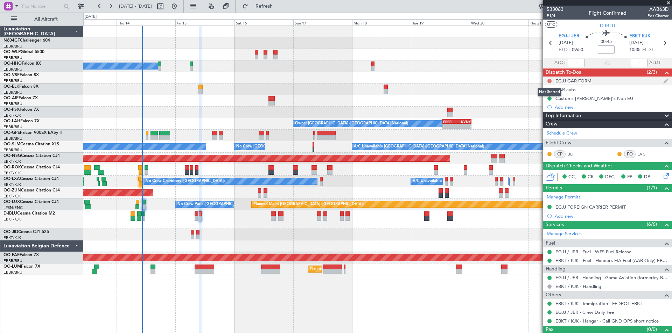
click at [549, 80] on button at bounding box center [549, 81] width 4 height 4
click at [548, 102] on span "In Progress" at bounding box center [553, 101] width 24 height 7
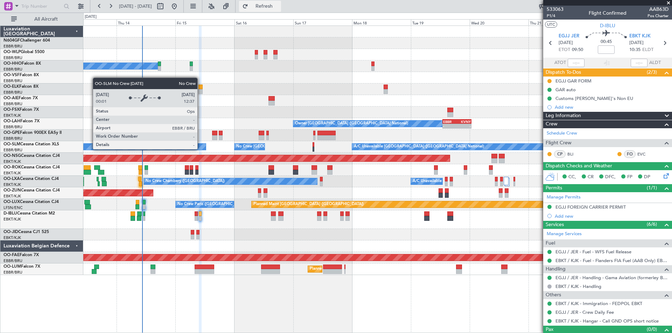
click at [281, 12] on button "Refresh" at bounding box center [260, 6] width 42 height 11
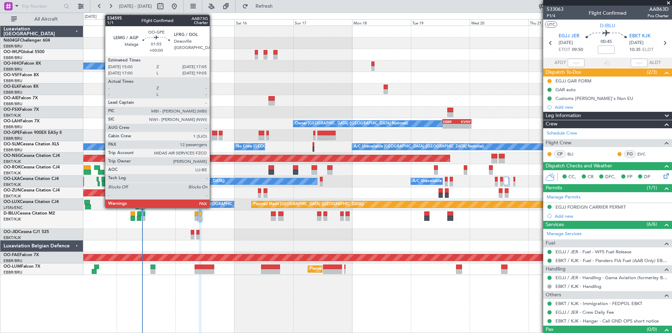
click at [213, 139] on div at bounding box center [214, 137] width 5 height 5
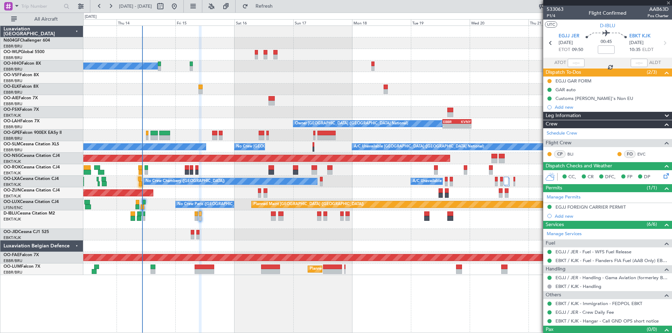
type input "12"
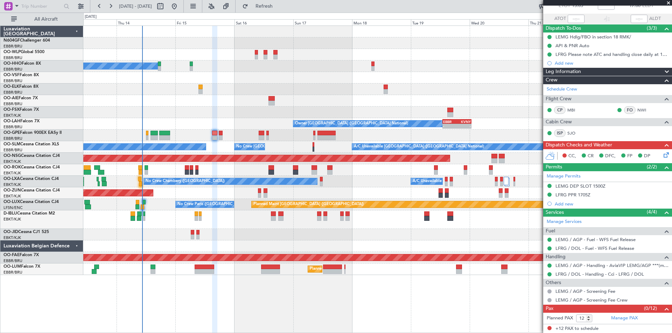
scroll to position [9, 0]
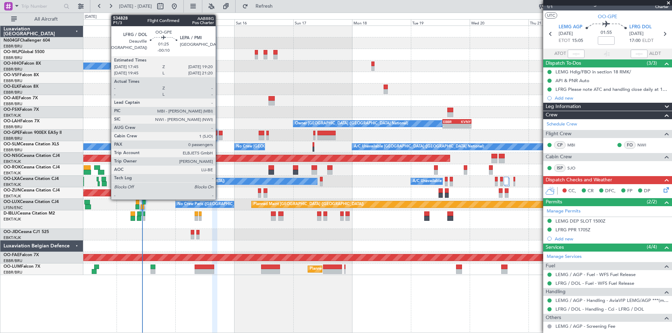
click at [219, 138] on div at bounding box center [221, 137] width 4 height 5
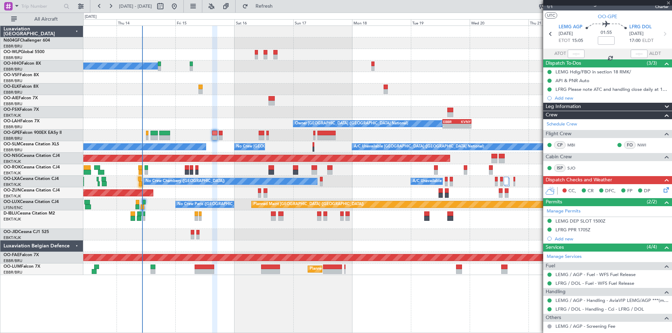
type input "-00:10"
type input "0"
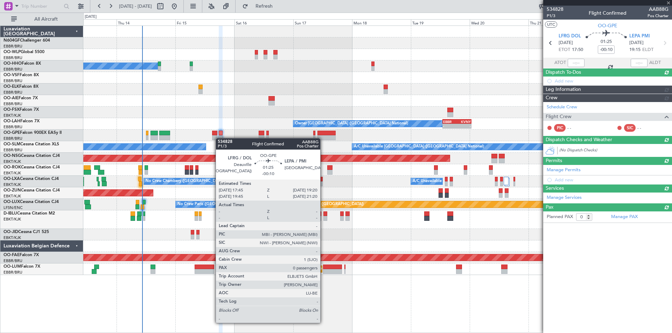
scroll to position [0, 0]
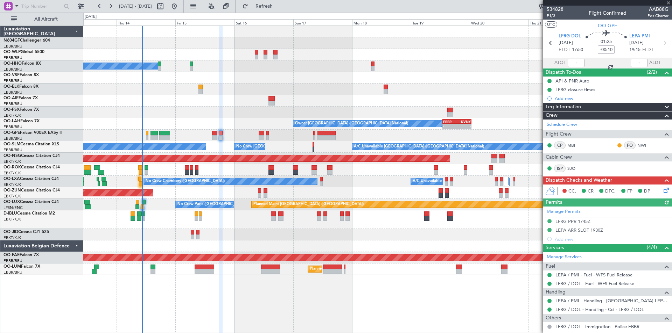
click at [662, 190] on icon at bounding box center [665, 189] width 6 height 6
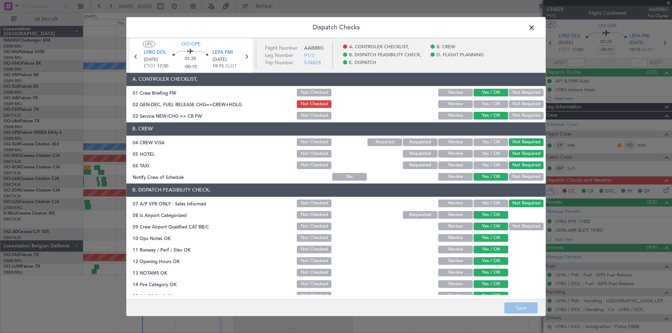
click at [535, 26] on span at bounding box center [535, 29] width 0 height 14
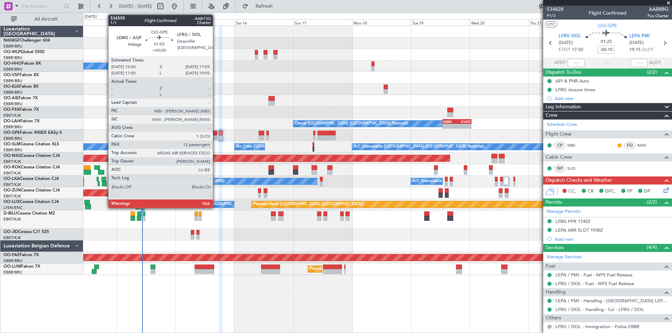
click at [215, 135] on div at bounding box center [214, 137] width 5 height 5
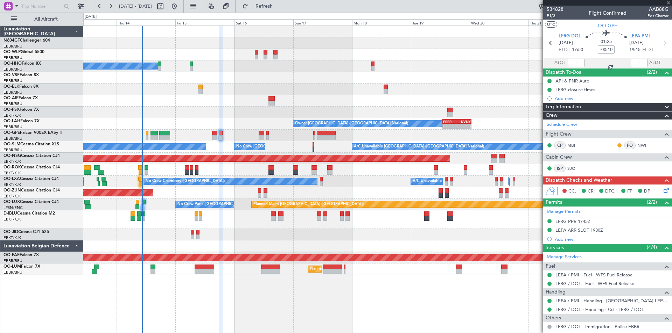
type input "12"
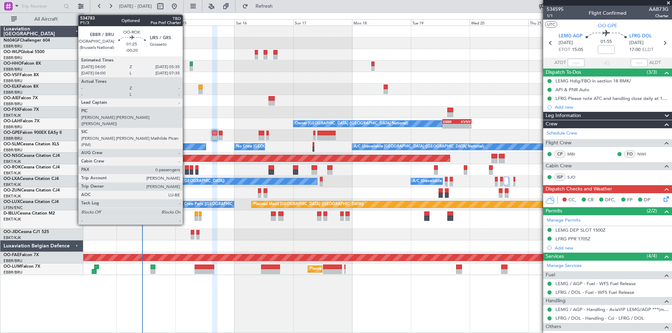
click at [185, 172] on div at bounding box center [187, 172] width 4 height 5
type input "-00:20"
type input "0"
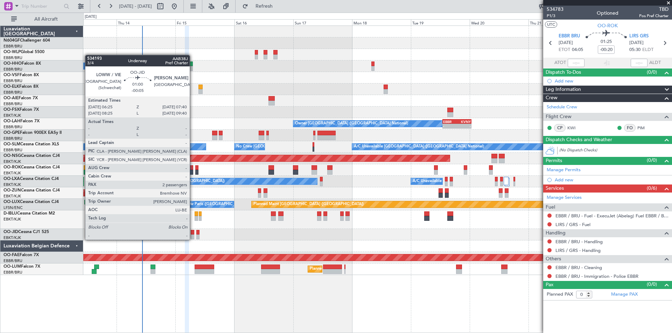
click at [193, 239] on div at bounding box center [192, 237] width 3 height 5
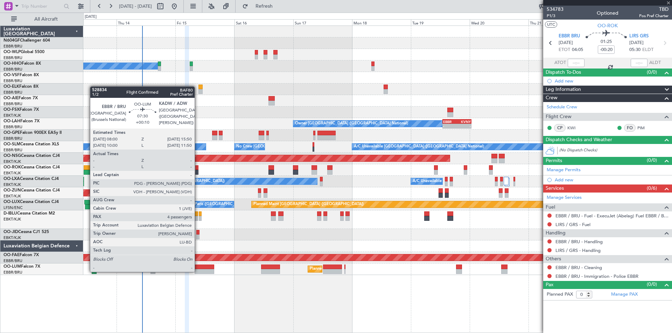
click at [198, 272] on div at bounding box center [204, 271] width 19 height 5
type input "-00:05"
type input "2"
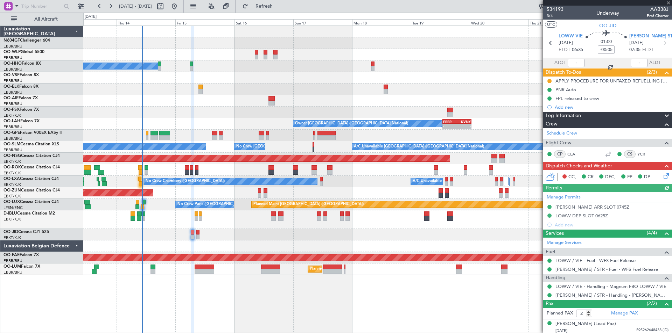
type input "+00:10"
type input "4"
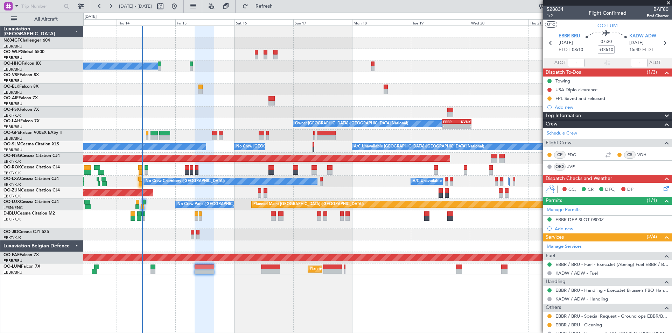
drag, startPoint x: 654, startPoint y: 186, endPoint x: 657, endPoint y: 190, distance: 5.2
click at [655, 189] on div "CC, CR DFC, DP" at bounding box center [610, 190] width 103 height 10
click at [662, 190] on icon at bounding box center [665, 188] width 6 height 6
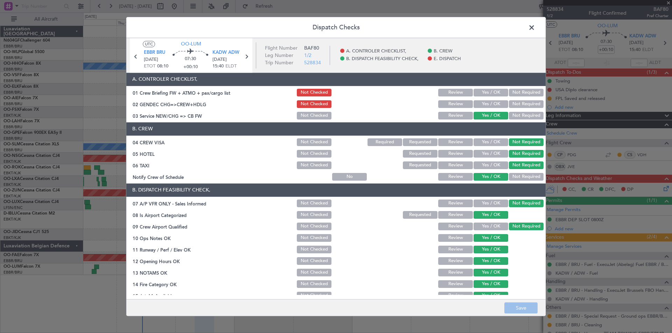
scroll to position [103, 0]
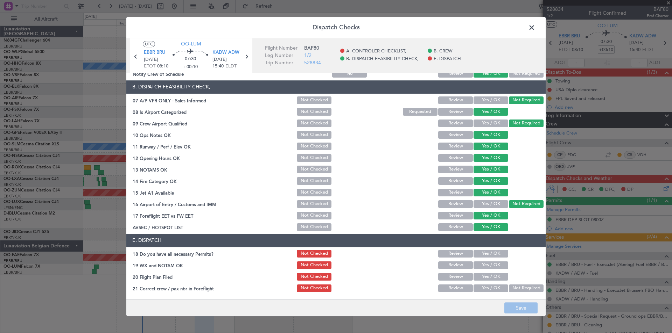
click at [535, 24] on span at bounding box center [535, 29] width 0 height 14
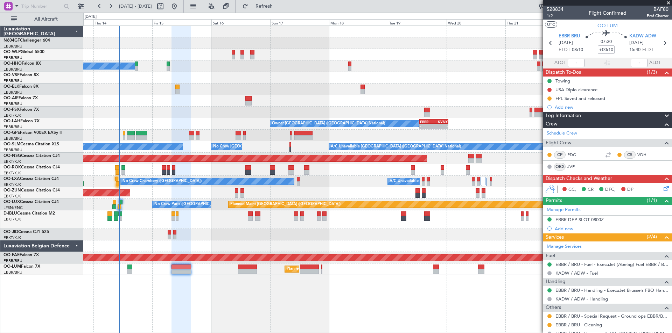
click at [214, 240] on div at bounding box center [377, 235] width 588 height 12
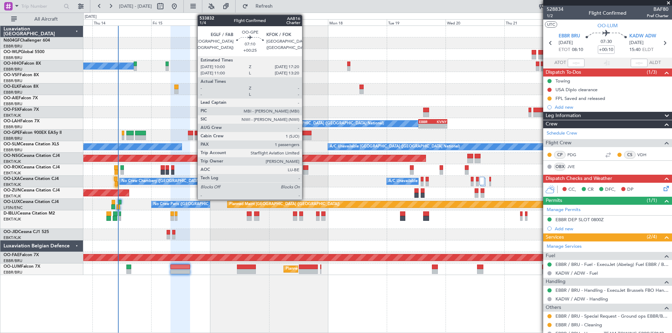
click at [305, 138] on div at bounding box center [302, 137] width 18 height 5
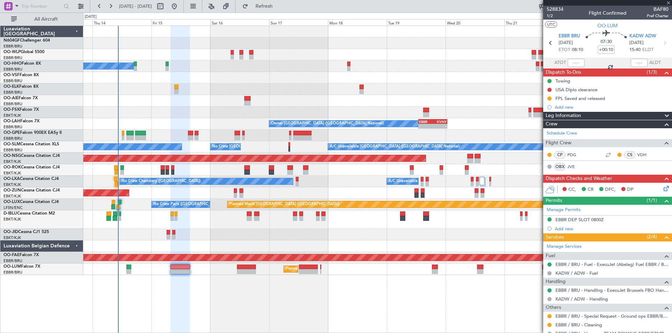
type input "+00:25"
type input "1"
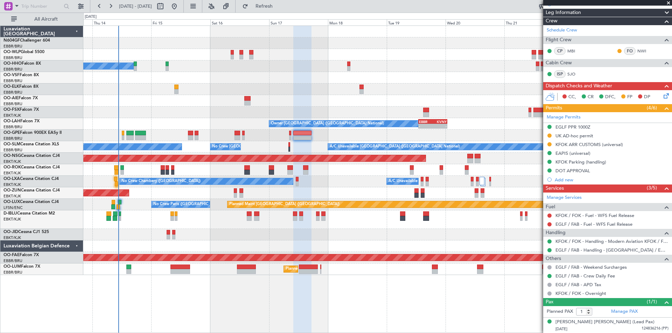
scroll to position [0, 0]
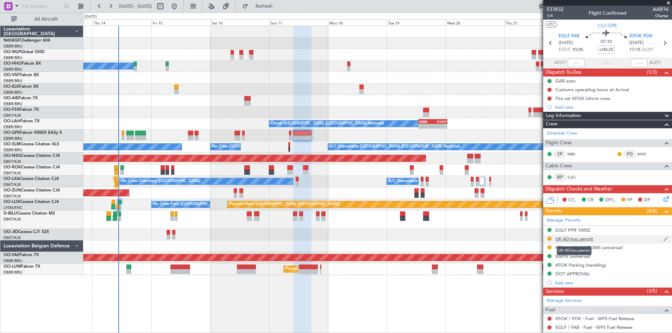
click at [566, 241] on div "UK AD-hoc permit" at bounding box center [574, 239] width 38 height 6
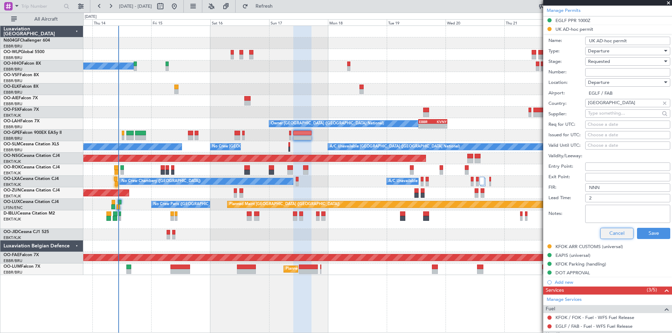
click at [605, 230] on button "Cancel" at bounding box center [616, 233] width 33 height 11
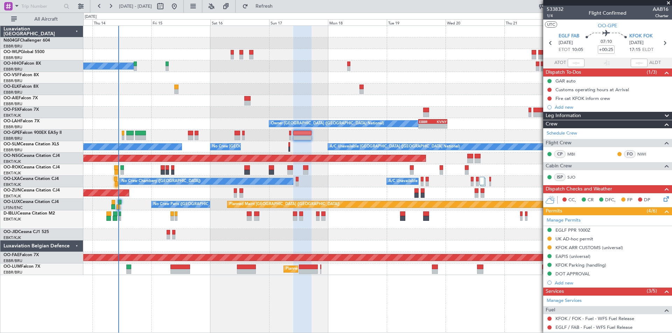
scroll to position [103, 0]
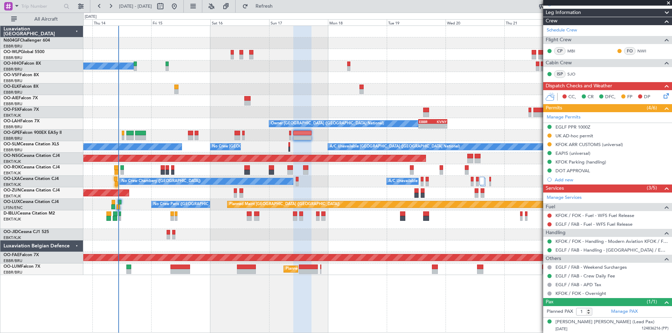
click at [297, 134] on div at bounding box center [302, 133] width 18 height 5
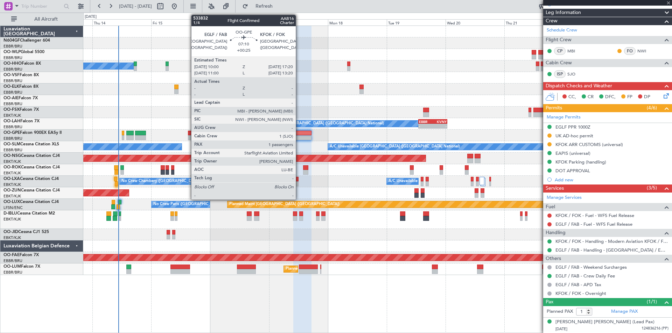
scroll to position [0, 0]
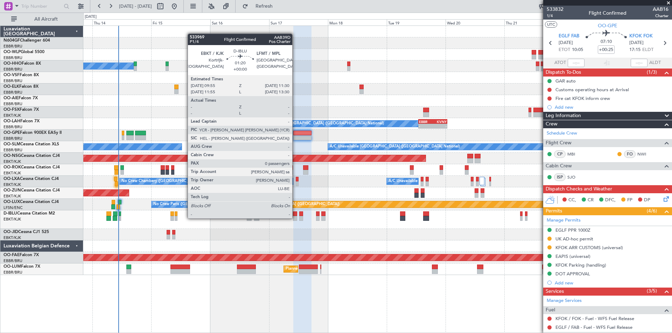
click at [295, 218] on div at bounding box center [295, 218] width 4 height 5
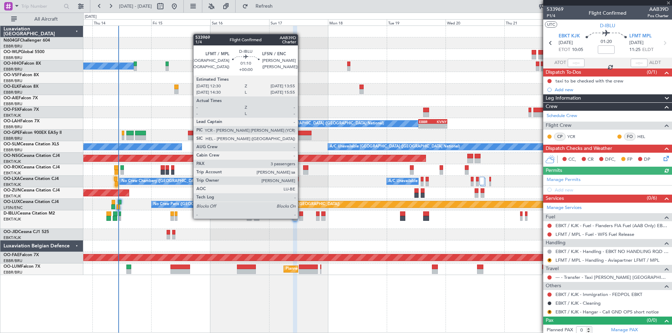
click at [301, 218] on div at bounding box center [300, 218] width 3 height 5
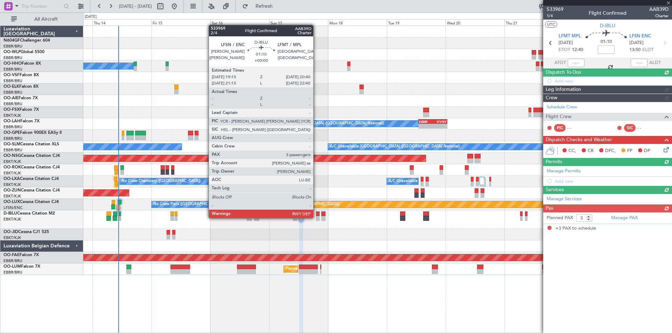
click at [316, 218] on div at bounding box center [317, 218] width 3 height 5
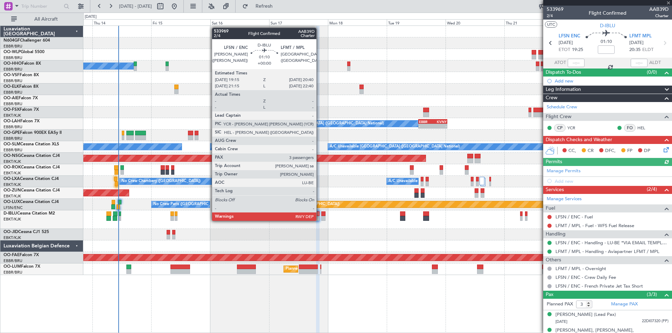
click at [319, 220] on div at bounding box center [317, 218] width 3 height 5
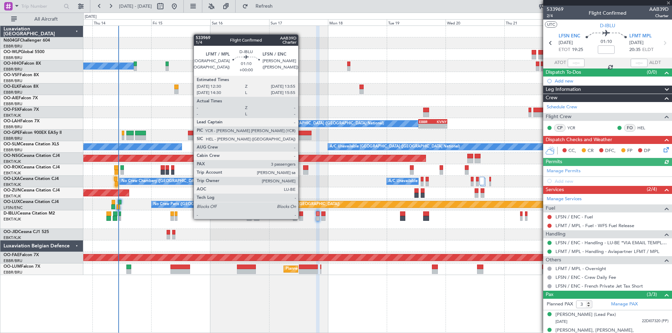
click at [301, 219] on div at bounding box center [300, 218] width 3 height 5
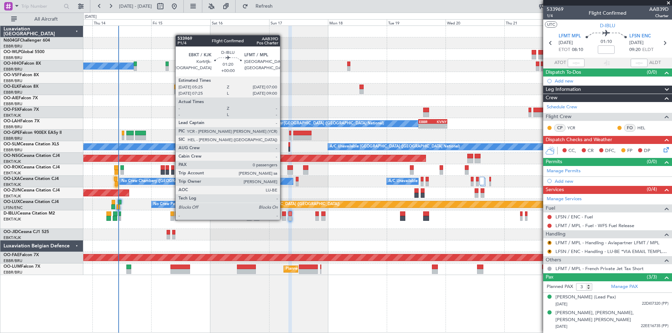
click at [283, 219] on div at bounding box center [284, 218] width 4 height 5
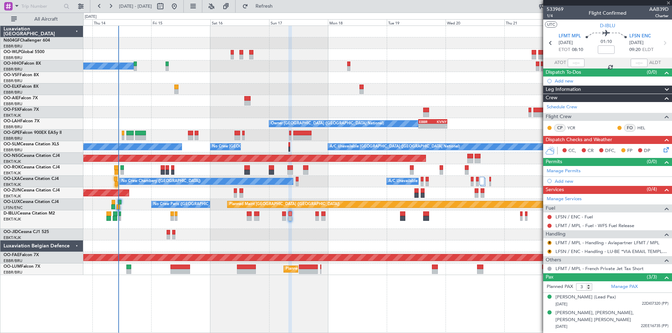
type input "0"
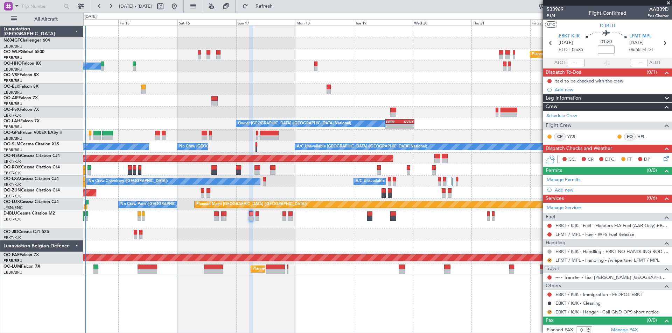
click at [248, 242] on div "Planned Maint Berlin (Brandenburg) A/C Unavailable Geneva (Cointrin) Owner Brus…" at bounding box center [377, 150] width 588 height 249
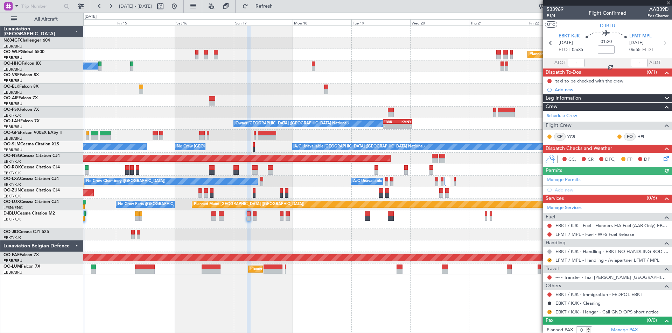
click at [114, 251] on div "Planned Maint Berlin (Brandenburg) A/C Unavailable Geneva (Cointrin) Owner Brus…" at bounding box center [377, 150] width 588 height 249
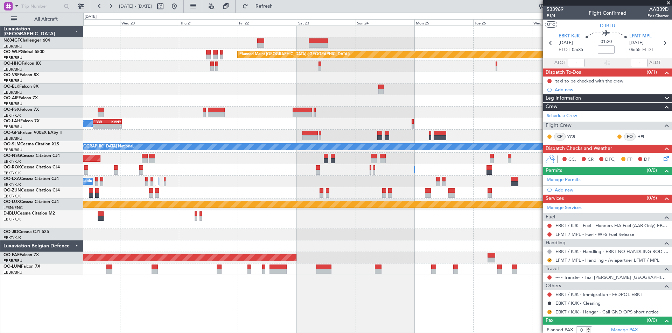
click at [0, 186] on div "Planned Maint Berlin (Brandenburg) Owner Brussels (Brussels National) - - EBBR …" at bounding box center [336, 173] width 672 height 321
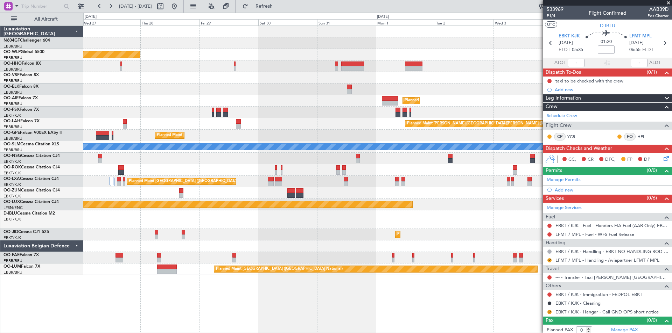
click at [0, 171] on div "Planned Maint Berlin (Brandenburg) Planned Maint Kortrijk-Wevelgem Planned Main…" at bounding box center [336, 173] width 672 height 321
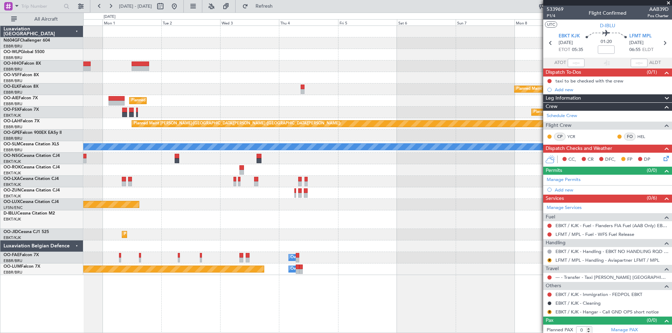
click at [0, 152] on div "Planned Maint Kortrijk-Wevelgem Planned Maint London (Farnborough) Planned Main…" at bounding box center [336, 173] width 672 height 321
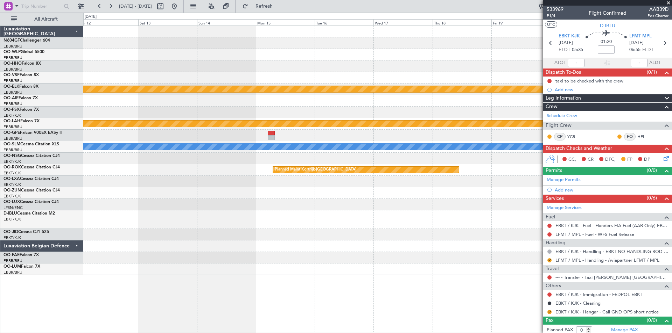
click at [0, 142] on div "Planned Maint Kortrijk-Wevelgem Planned Maint Kortrijk-Wevelgem Planned Maint A…" at bounding box center [336, 173] width 672 height 321
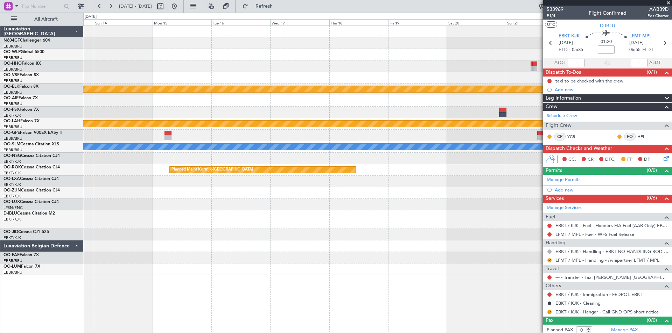
click at [17, 163] on div "Planned Maint Kortrijk-Wevelgem Planned Maint Alton-st Louis (St Louis Regl) A/…" at bounding box center [336, 173] width 672 height 321
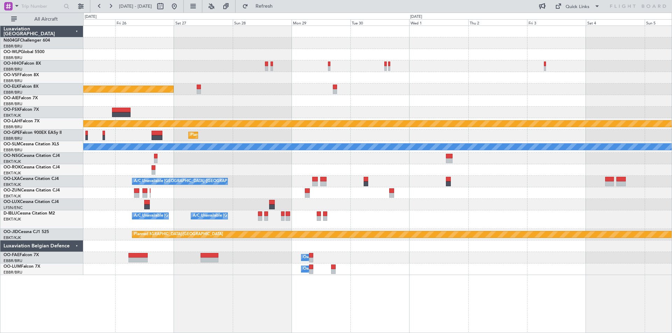
click at [0, 110] on div "Planned Maint Kortrijk-Wevelgem Planned Maint Alton-st Louis (St Louis Regl) Pl…" at bounding box center [336, 173] width 672 height 321
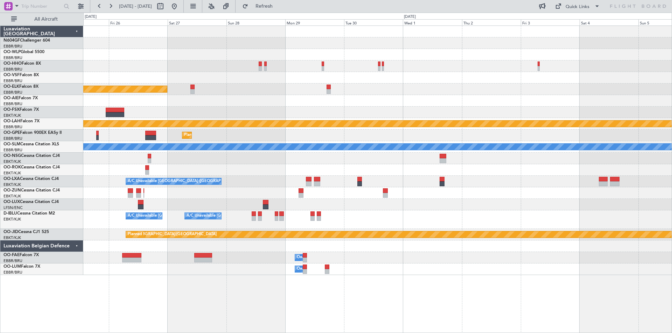
click at [0, 89] on div "Planned Maint Kortrijk-Wevelgem Planned Maint Alton-st Louis (St Louis Regl) Pl…" at bounding box center [336, 173] width 672 height 321
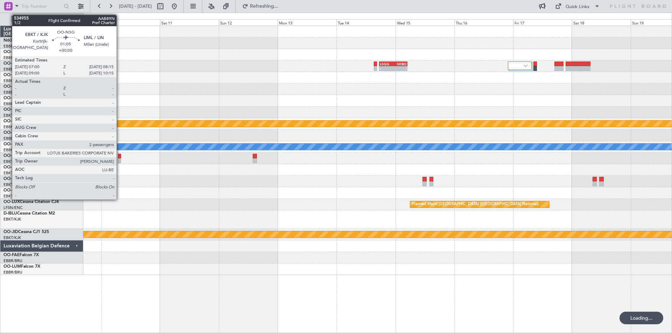
click at [120, 161] on div at bounding box center [119, 161] width 3 height 5
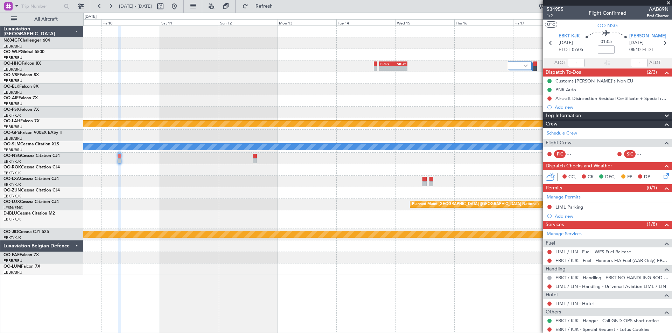
click at [662, 175] on icon at bounding box center [665, 175] width 6 height 6
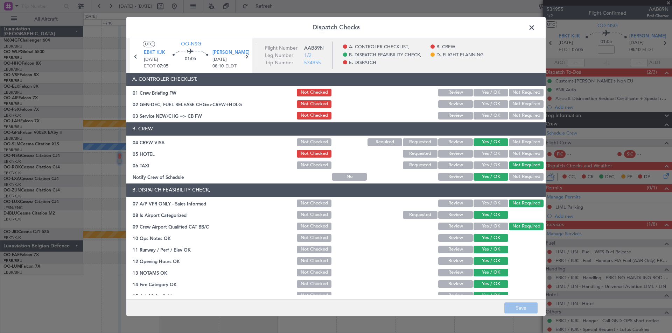
click at [535, 29] on span at bounding box center [535, 29] width 0 height 14
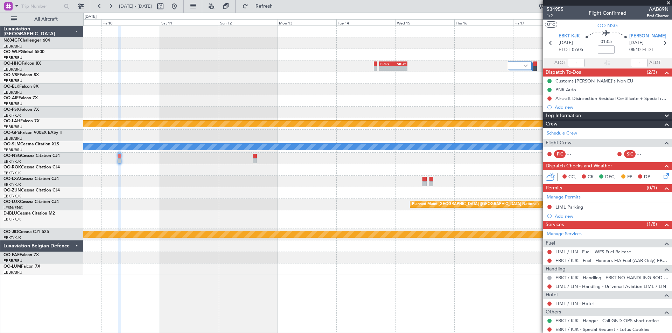
click at [258, 159] on div at bounding box center [377, 159] width 588 height 12
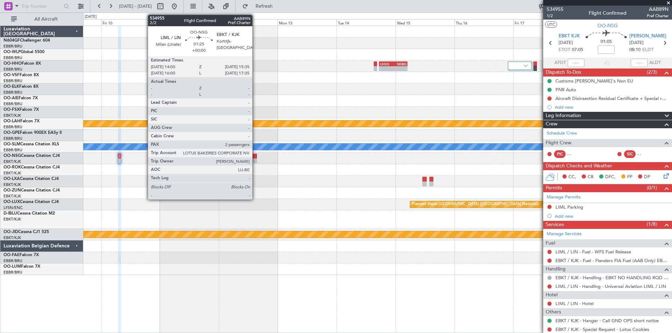
click at [255, 159] on div at bounding box center [255, 161] width 4 height 5
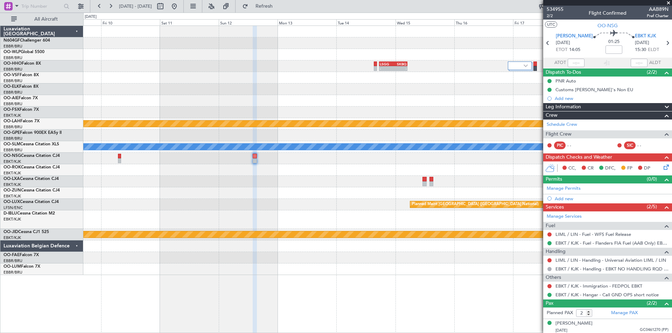
click at [662, 166] on icon at bounding box center [665, 166] width 6 height 6
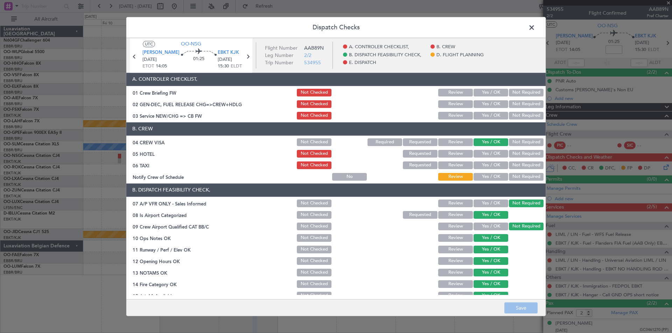
click at [473, 176] on button "Yes / OK" at bounding box center [490, 177] width 35 height 8
click at [515, 154] on button "Not Required" at bounding box center [526, 154] width 35 height 8
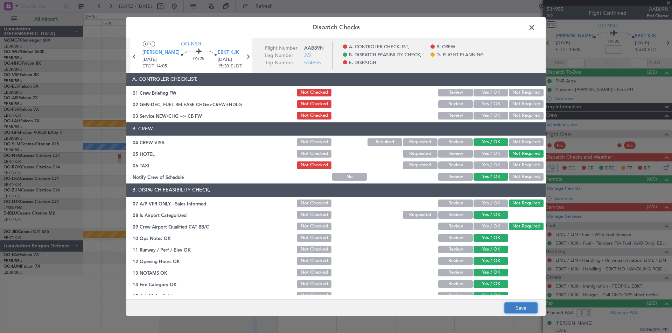
click at [515, 305] on button "Save" at bounding box center [520, 308] width 33 height 11
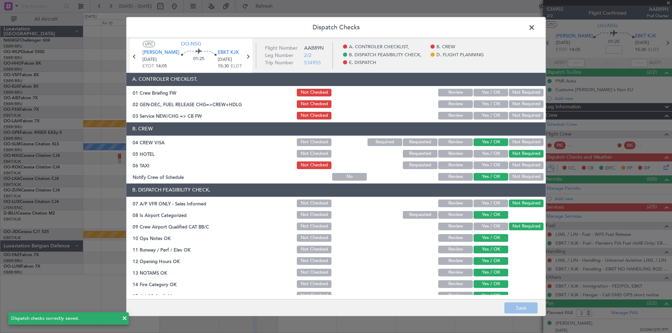
click at [535, 27] on span at bounding box center [535, 29] width 0 height 14
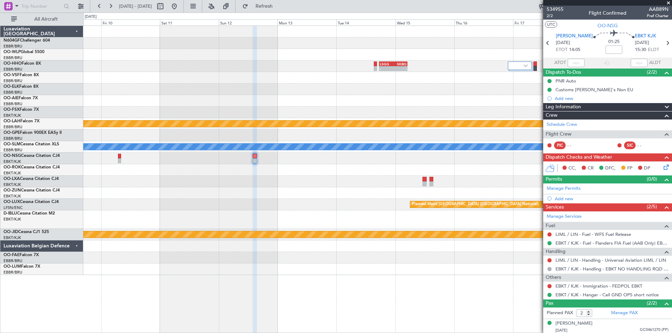
click at [121, 162] on div at bounding box center [377, 159] width 588 height 12
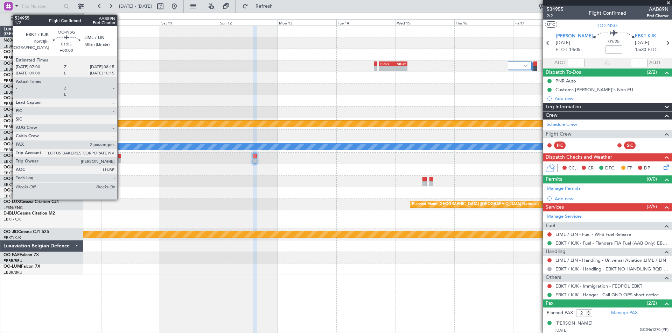
click at [120, 162] on div at bounding box center [119, 161] width 3 height 5
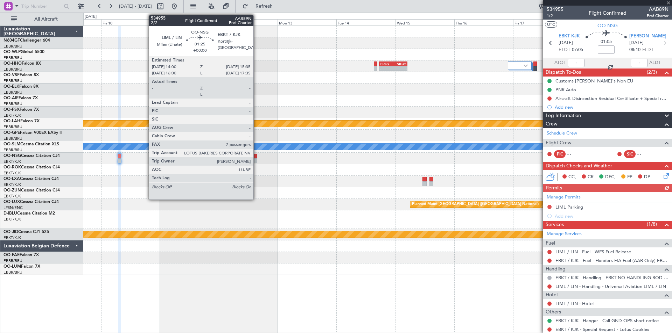
click at [256, 161] on div at bounding box center [255, 161] width 4 height 5
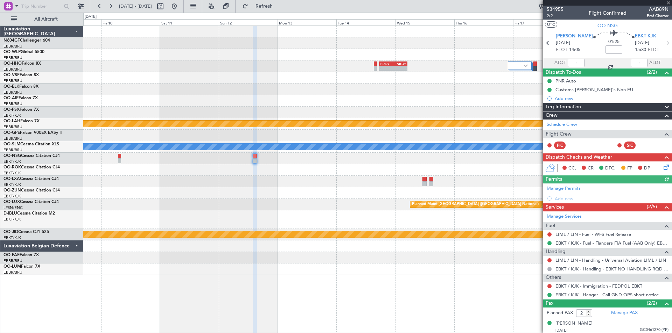
click at [664, 168] on icon at bounding box center [665, 166] width 6 height 6
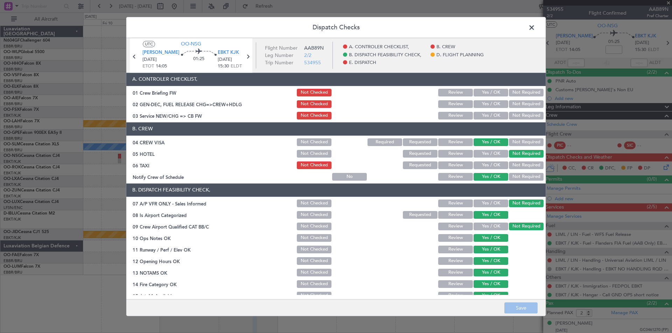
click at [535, 27] on span at bounding box center [535, 29] width 0 height 14
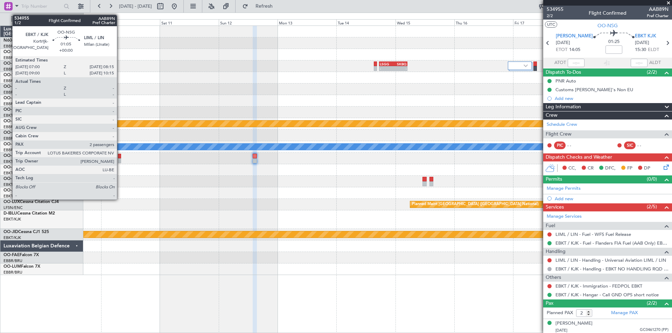
click at [120, 161] on div at bounding box center [119, 161] width 3 height 5
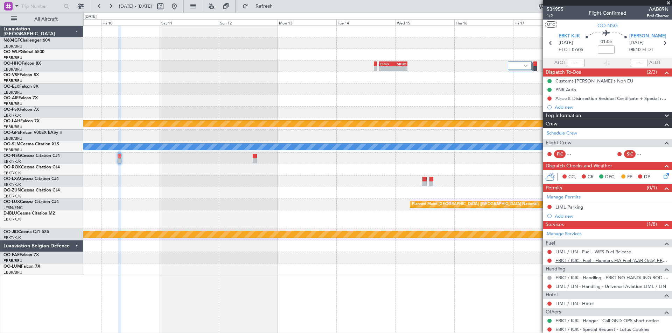
scroll to position [69, 0]
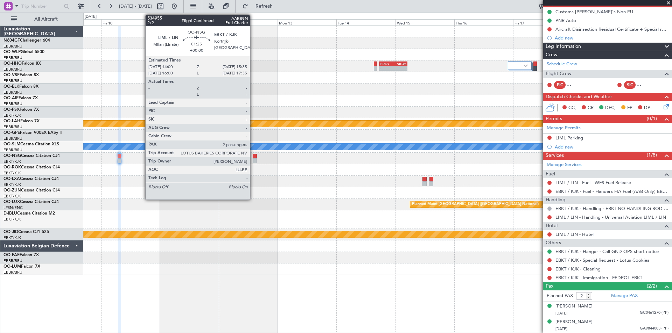
click at [253, 160] on div at bounding box center [255, 161] width 4 height 5
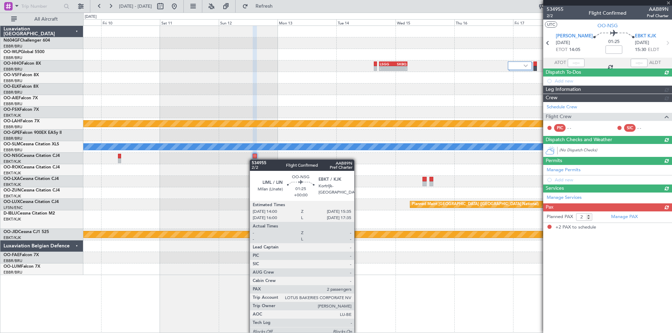
scroll to position [0, 0]
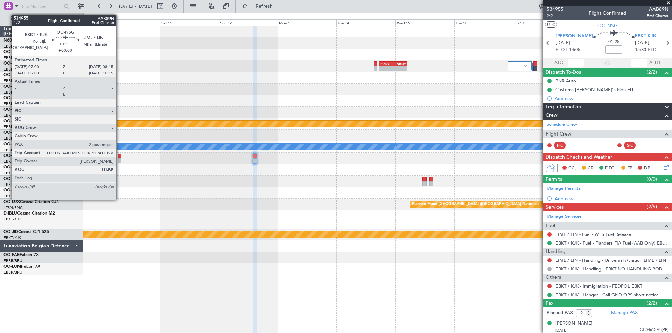
click at [119, 159] on div at bounding box center [119, 161] width 3 height 5
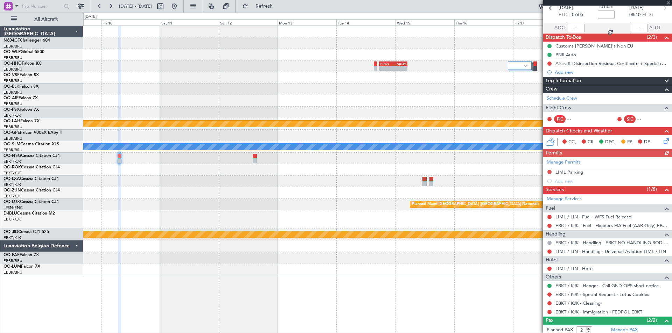
scroll to position [69, 0]
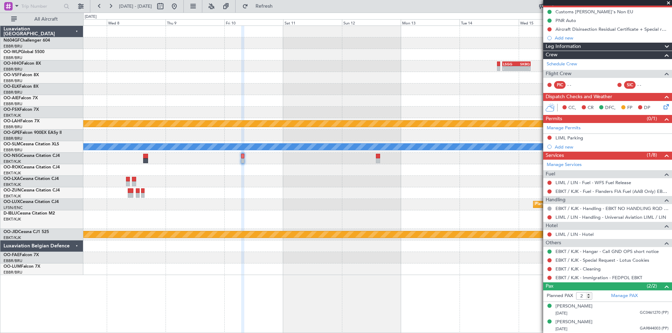
click at [541, 250] on div "- - LSGG 17:30 Z SKBQ 05:00 Z Planned Maint Alton-st Louis (St Louis Regl) A/C …" at bounding box center [377, 150] width 588 height 249
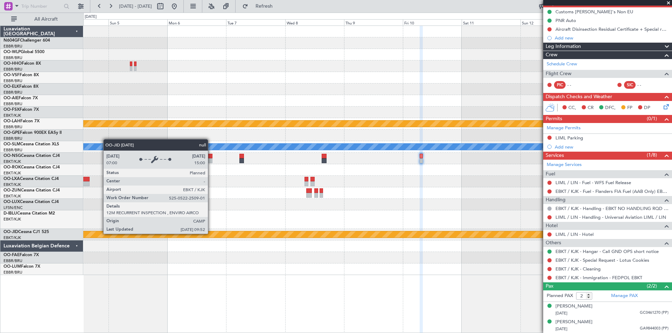
click at [671, 251] on html "09 Oct 2025 - 19 Oct 2025 Refresh Quick Links All Aircraft - - LSGG 17:30 Z SKB…" at bounding box center [336, 166] width 672 height 333
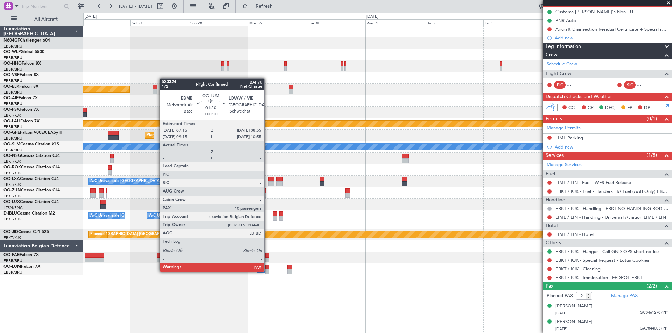
click at [267, 271] on div at bounding box center [267, 271] width 4 height 5
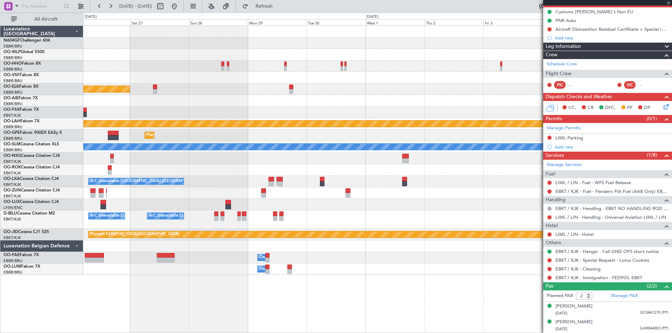
type input "10"
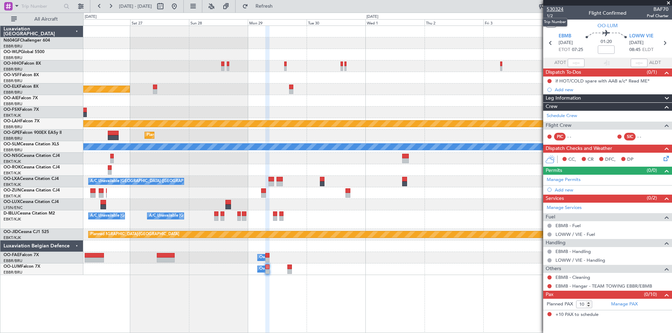
click at [549, 10] on span "530324" at bounding box center [555, 9] width 17 height 7
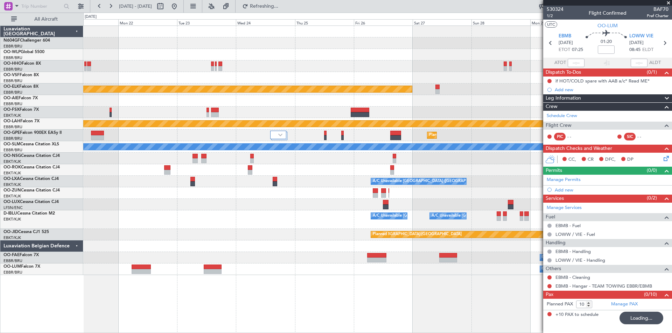
click at [519, 146] on div "Planned Maint Kortrijk-Wevelgem Planned Maint Alton-st Louis (St Louis Regl) Pl…" at bounding box center [377, 150] width 588 height 249
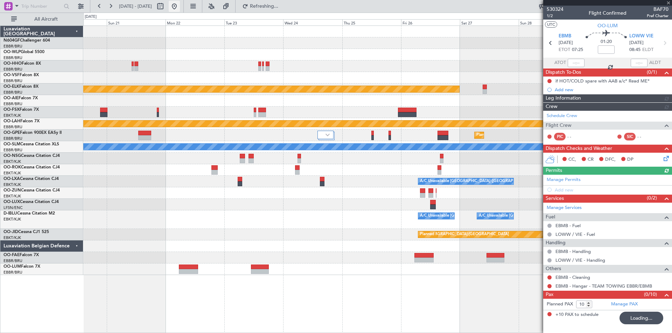
click at [180, 7] on button at bounding box center [174, 6] width 11 height 11
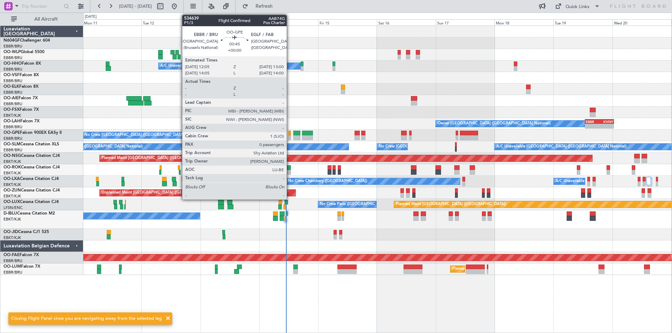
click at [290, 134] on div at bounding box center [289, 133] width 2 height 5
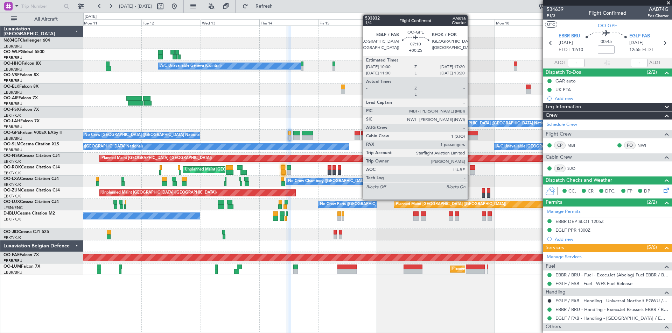
click at [471, 138] on div at bounding box center [469, 137] width 18 height 5
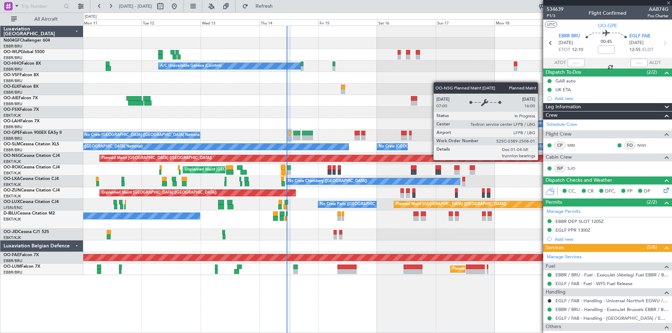
type input "+00:25"
type input "1"
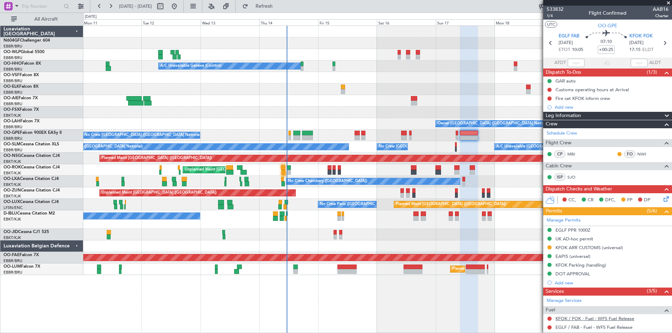
scroll to position [103, 0]
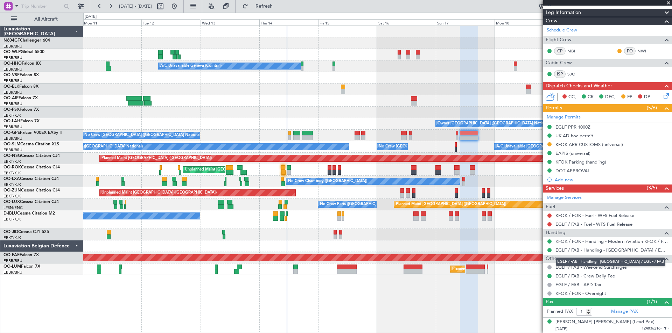
click at [576, 248] on link "EGLF / FAB - Handling - Farnborough Airport / EGLF / FAB" at bounding box center [611, 250] width 113 height 6
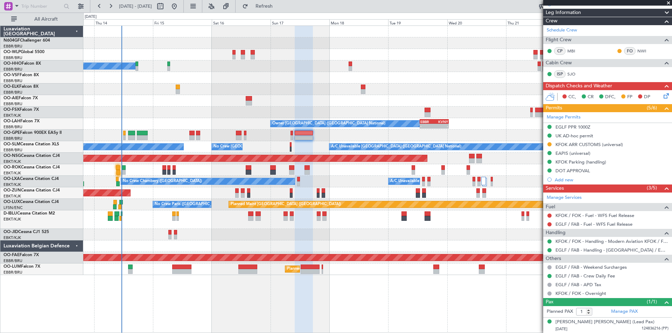
click at [301, 147] on div "A/C Unavailable Brussels (Brussels National) No Crew Brussels (Brussels Nationa…" at bounding box center [377, 147] width 588 height 12
click at [575, 244] on link "KFOK / FOK - Handling - Modern Aviation KFOK / FOK" at bounding box center [611, 242] width 113 height 6
click at [288, 214] on div "No Crew [GEOGRAPHIC_DATA] ([GEOGRAPHIC_DATA] National)" at bounding box center [377, 220] width 588 height 19
click at [289, 219] on div "No Crew [GEOGRAPHIC_DATA] ([GEOGRAPHIC_DATA] National)" at bounding box center [377, 220] width 588 height 19
click at [294, 219] on div "No Crew [GEOGRAPHIC_DATA] ([GEOGRAPHIC_DATA] National)" at bounding box center [377, 220] width 588 height 19
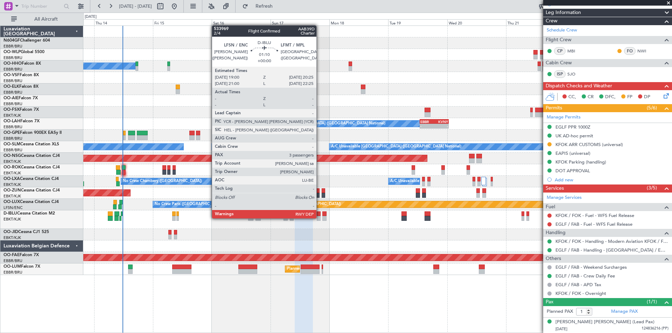
click at [319, 218] on div at bounding box center [318, 218] width 3 height 5
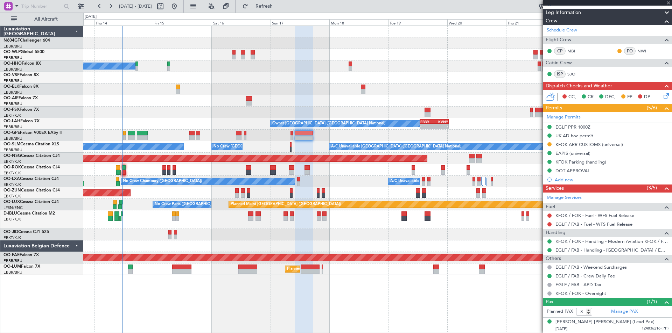
scroll to position [0, 0]
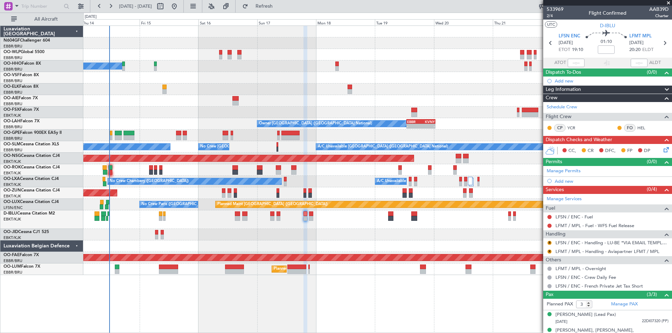
click at [289, 229] on div "Planned Maint Berlin (Brandenburg) A/C Unavailable Geneva (Cointrin) Owner Brus…" at bounding box center [377, 150] width 588 height 249
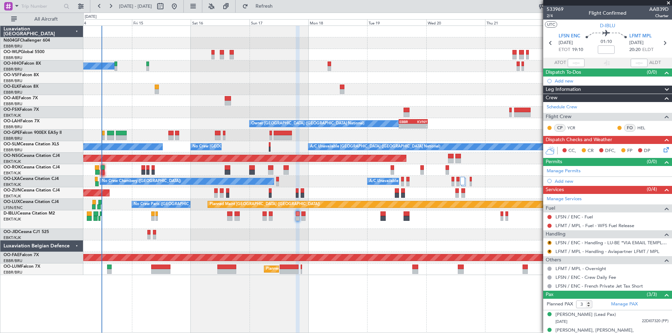
click at [190, 196] on div "Unplanned Maint [GEOGRAPHIC_DATA] ([GEOGRAPHIC_DATA])" at bounding box center [377, 194] width 588 height 12
click at [662, 150] on icon at bounding box center [665, 149] width 6 height 6
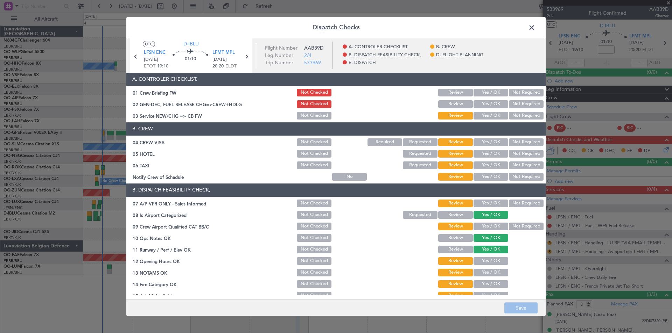
click at [524, 24] on header "Dispatch Checks" at bounding box center [335, 27] width 419 height 21
click at [535, 27] on span at bounding box center [535, 29] width 0 height 14
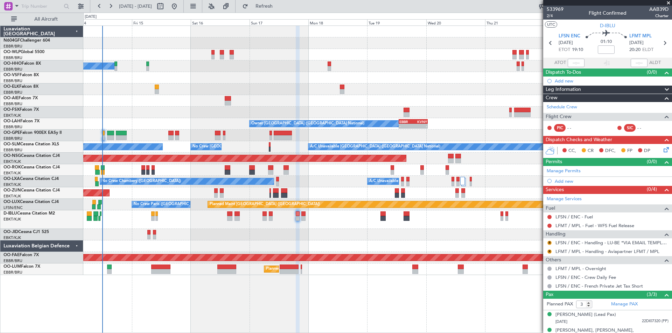
click at [660, 144] on div "CC, CR DFC, FP DP" at bounding box center [607, 151] width 129 height 14
drag, startPoint x: 659, startPoint y: 145, endPoint x: 662, endPoint y: 147, distance: 4.3
click at [661, 146] on div "CC, CR DFC, FP DP" at bounding box center [607, 151] width 129 height 14
click at [662, 147] on icon at bounding box center [665, 149] width 6 height 6
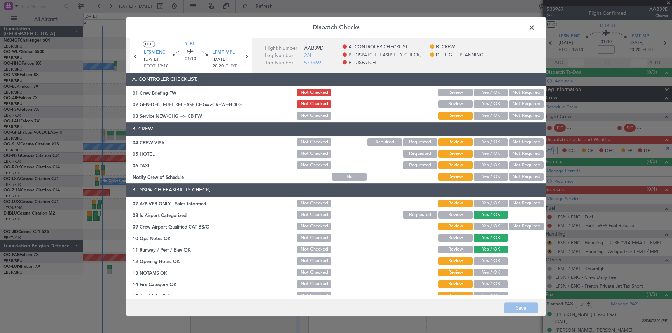
scroll to position [130, 0]
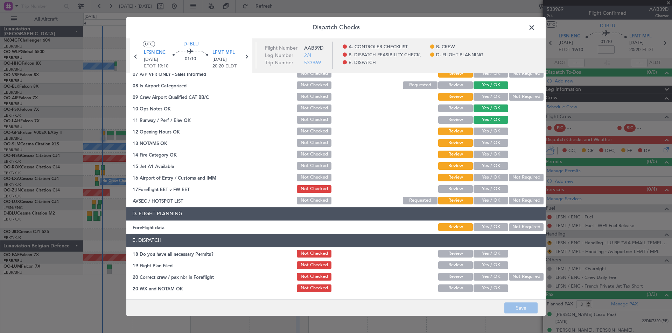
click at [535, 27] on span at bounding box center [535, 29] width 0 height 14
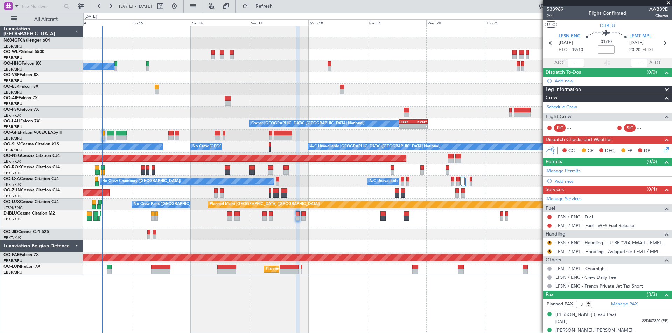
click at [662, 149] on icon at bounding box center [665, 149] width 6 height 6
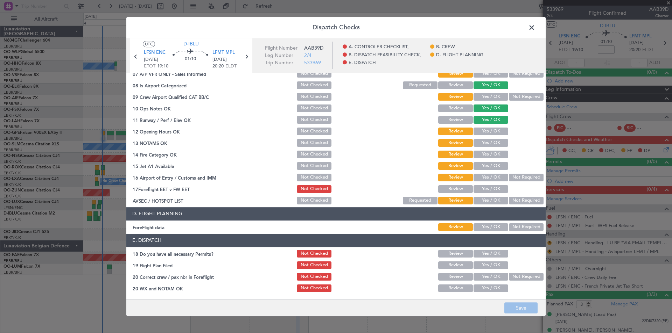
click at [535, 29] on span at bounding box center [535, 29] width 0 height 14
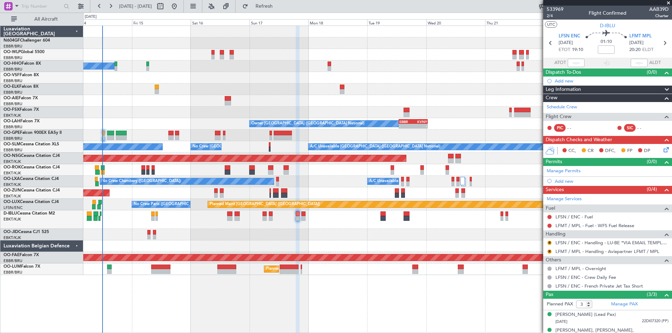
click at [663, 148] on icon at bounding box center [665, 149] width 6 height 6
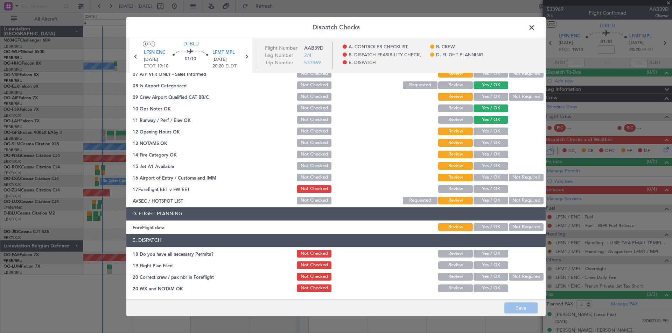
drag, startPoint x: 529, startPoint y: 27, endPoint x: 539, endPoint y: 29, distance: 10.0
click at [535, 27] on span at bounding box center [535, 29] width 0 height 14
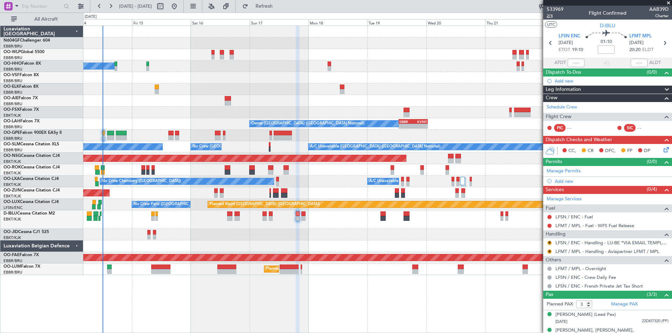
click at [550, 17] on span "2/4" at bounding box center [555, 16] width 17 height 6
click at [268, 1] on button "Refresh" at bounding box center [260, 6] width 42 height 11
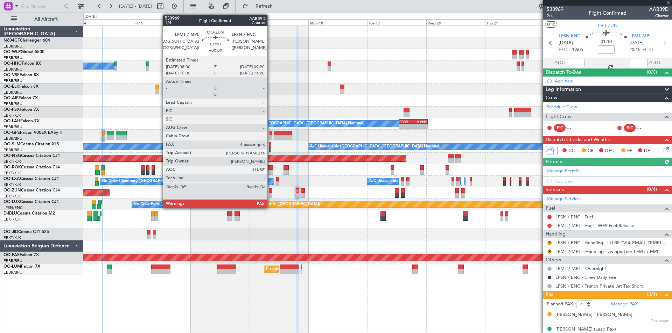
click at [270, 195] on div at bounding box center [270, 195] width 3 height 5
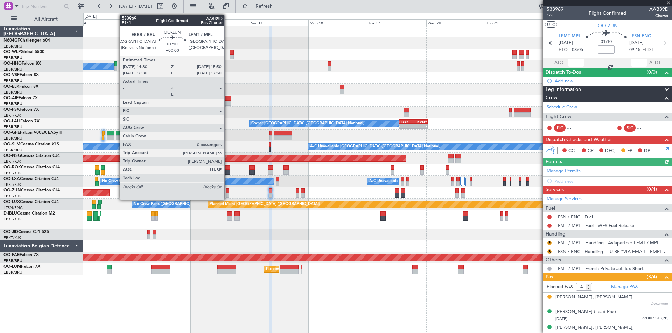
click at [227, 196] on div at bounding box center [227, 195] width 3 height 5
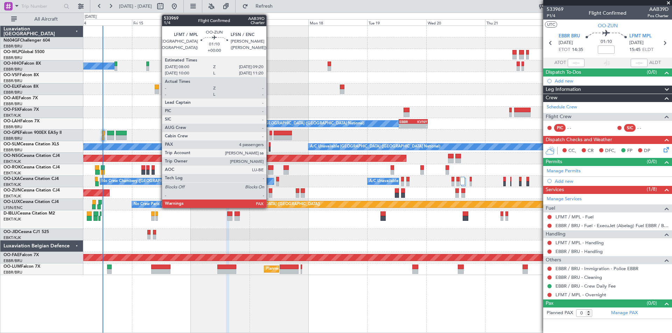
click at [269, 192] on div at bounding box center [270, 191] width 3 height 5
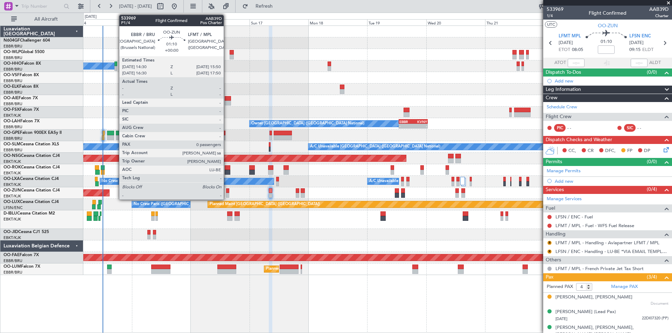
click at [227, 195] on div at bounding box center [227, 195] width 3 height 5
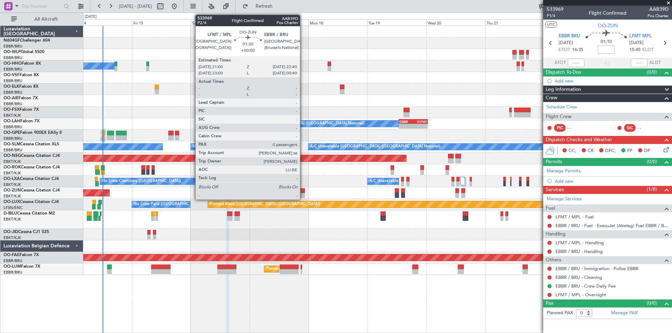
click at [303, 192] on div at bounding box center [303, 191] width 4 height 5
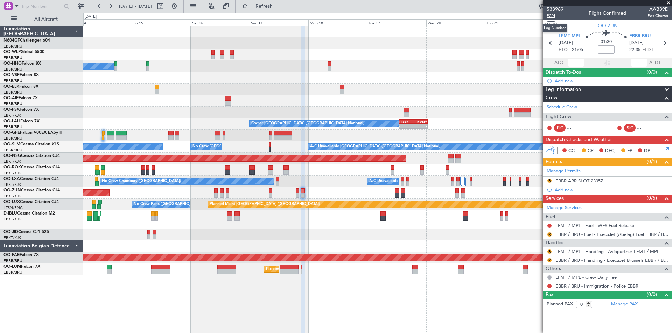
click at [552, 16] on span "P2/4" at bounding box center [555, 16] width 17 height 6
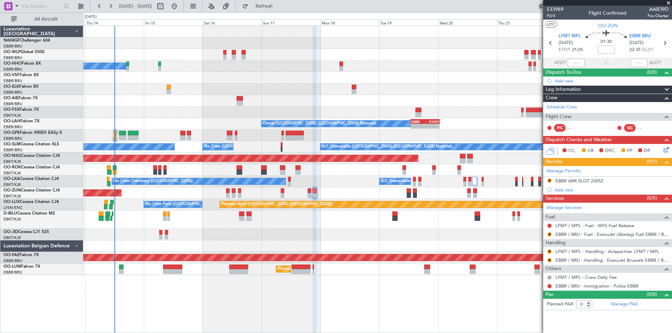
click at [344, 194] on div "Planned Maint Berlin (Brandenburg) A/C Unavailable Geneva (Cointrin) Owner Brus…" at bounding box center [377, 150] width 588 height 249
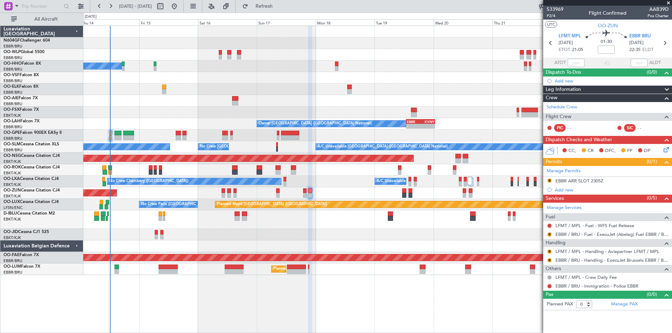
click at [445, 83] on div "Planned Maint Berlin (Brandenburg) A/C Unavailable Geneva (Cointrin) Owner Brus…" at bounding box center [377, 150] width 588 height 249
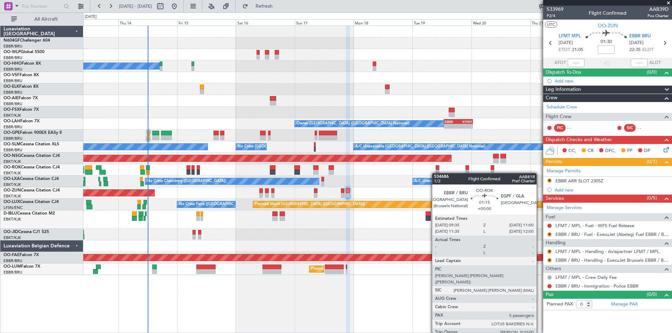
click at [435, 173] on div "Planned Maint Berlin (Brandenburg) A/C Unavailable Geneva (Cointrin) Owner Brus…" at bounding box center [377, 150] width 588 height 249
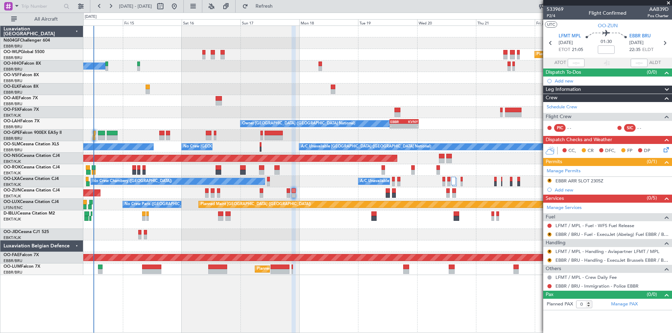
click at [343, 113] on div at bounding box center [377, 113] width 588 height 12
click at [279, 5] on span "Refresh" at bounding box center [263, 6] width 29 height 5
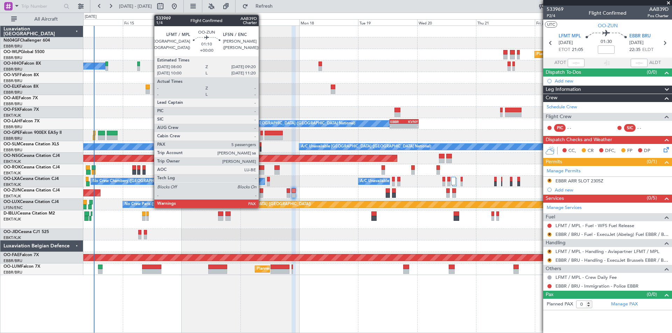
click at [262, 194] on div at bounding box center [261, 195] width 3 height 5
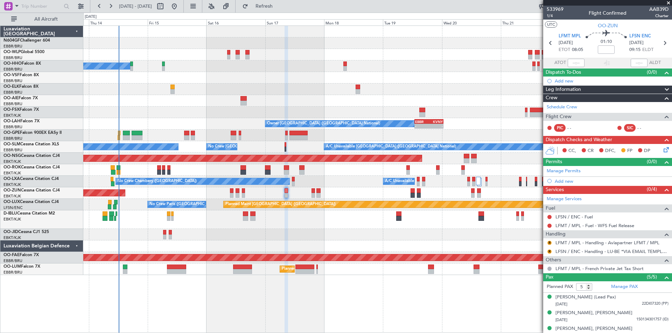
click at [346, 223] on div "Planned Maint Berlin (Brandenburg) A/C Unavailable Geneva (Cointrin) Owner Brus…" at bounding box center [377, 150] width 588 height 249
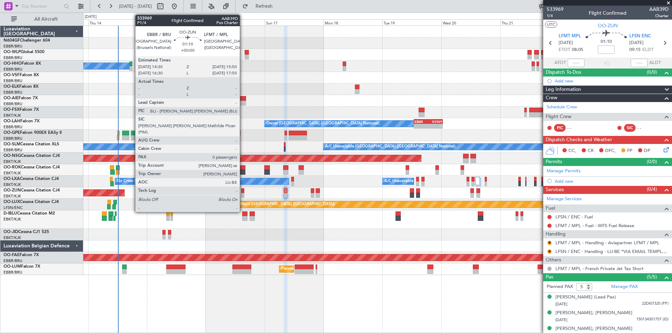
click at [243, 192] on div at bounding box center [242, 191] width 3 height 5
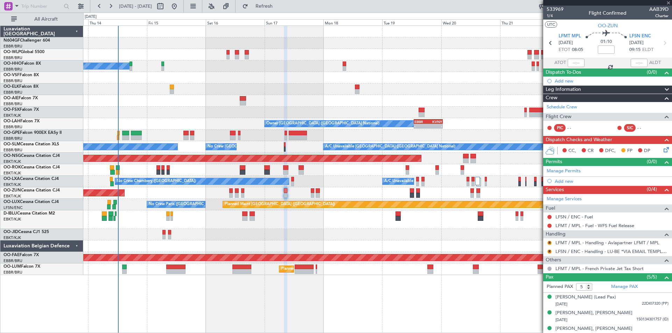
type input "0"
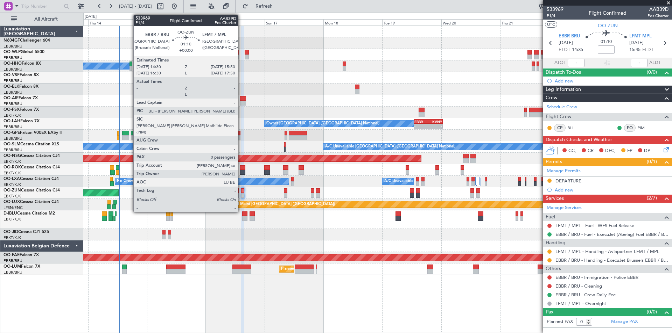
click at [241, 195] on div at bounding box center [242, 195] width 3 height 5
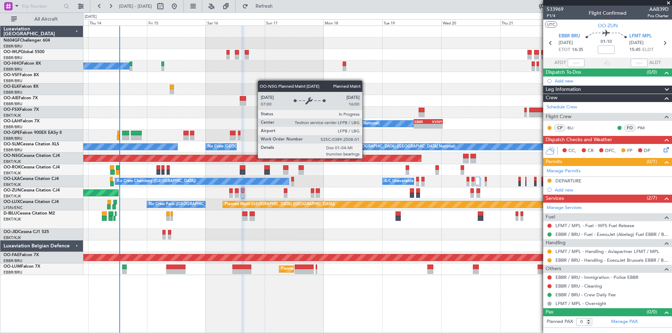
click at [365, 159] on div "Planned Maint [GEOGRAPHIC_DATA] ([GEOGRAPHIC_DATA])" at bounding box center [175, 158] width 492 height 6
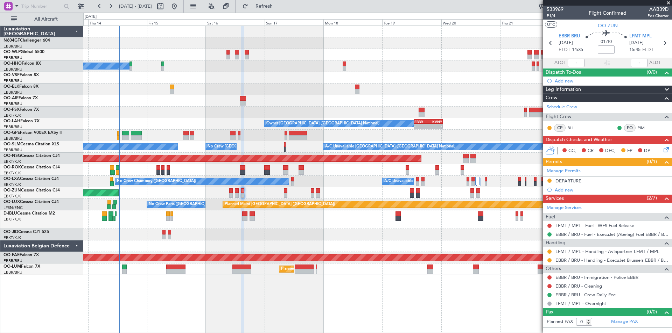
click at [360, 164] on div "Planned Maint [GEOGRAPHIC_DATA] ([GEOGRAPHIC_DATA])" at bounding box center [377, 159] width 588 height 12
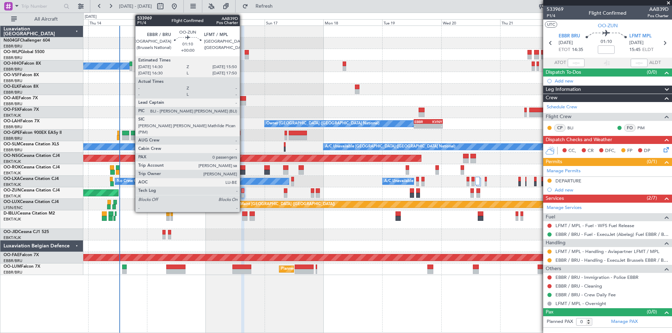
click at [243, 193] on div at bounding box center [242, 195] width 3 height 5
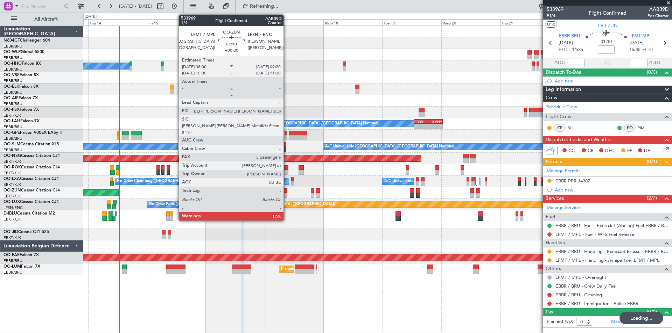
click at [286, 194] on div at bounding box center [285, 195] width 3 height 5
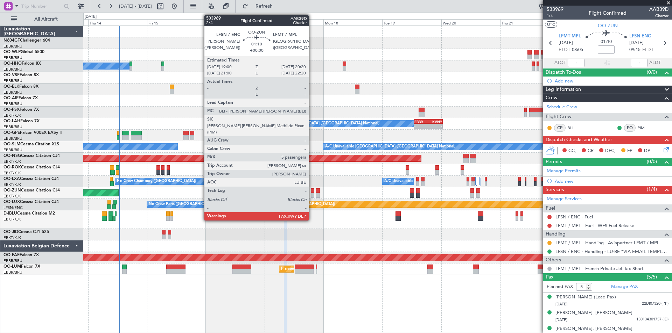
click at [312, 194] on div at bounding box center [312, 195] width 3 height 5
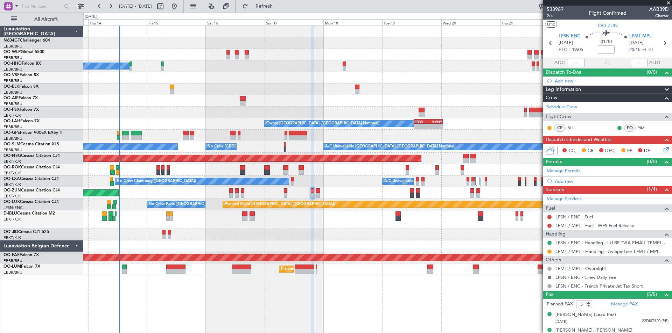
click at [549, 276] on button at bounding box center [549, 278] width 4 height 4
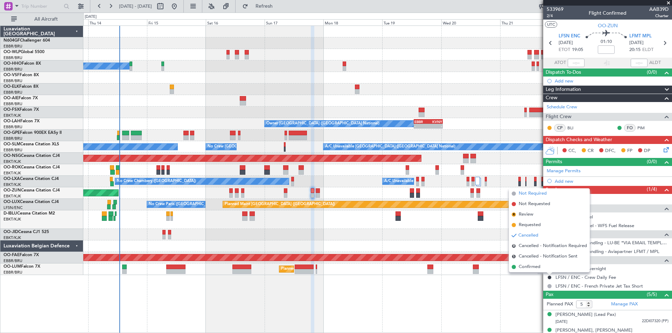
click at [529, 191] on span "Not Required" at bounding box center [533, 193] width 28 height 7
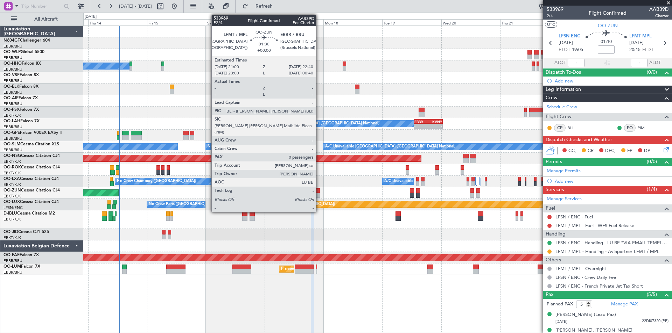
click at [319, 194] on div at bounding box center [318, 195] width 4 height 5
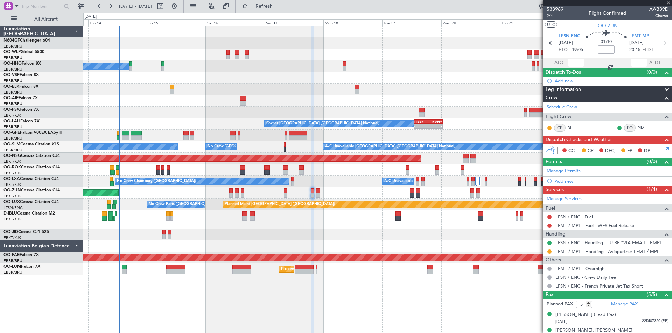
type input "0"
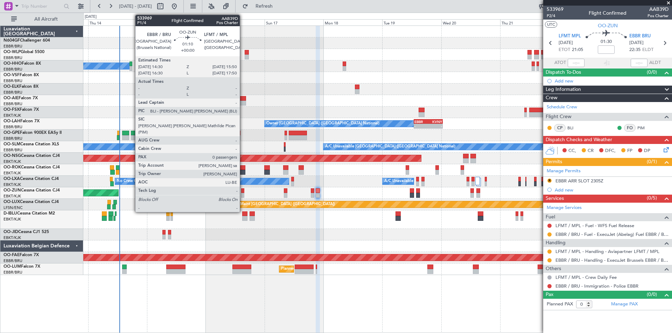
click at [242, 192] on div at bounding box center [242, 191] width 3 height 5
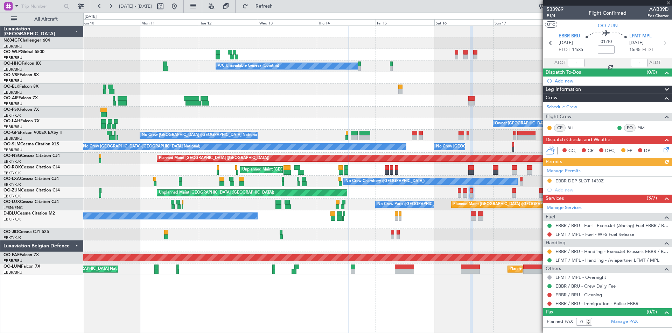
click at [434, 218] on div "Planned Maint [GEOGRAPHIC_DATA] ([GEOGRAPHIC_DATA]) Planned Maint Milan ([GEOGR…" at bounding box center [377, 150] width 588 height 249
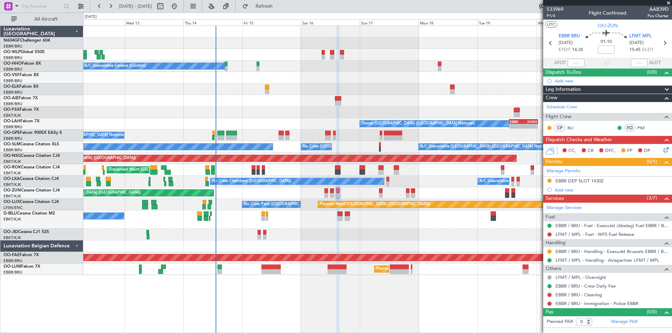
click at [274, 113] on div at bounding box center [377, 113] width 588 height 12
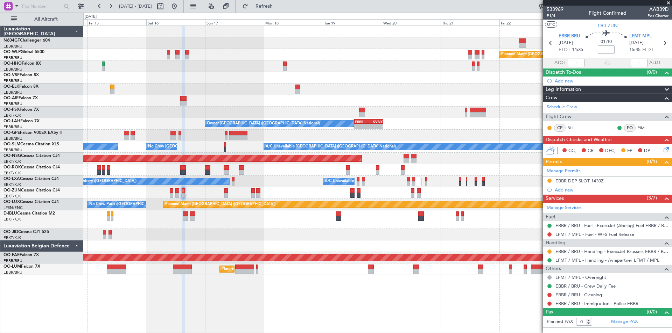
click at [262, 130] on div "Planned Maint [GEOGRAPHIC_DATA] ([GEOGRAPHIC_DATA]) A/C Unavailable Geneva (Coi…" at bounding box center [377, 150] width 588 height 249
